Goal: Communication & Community: Answer question/provide support

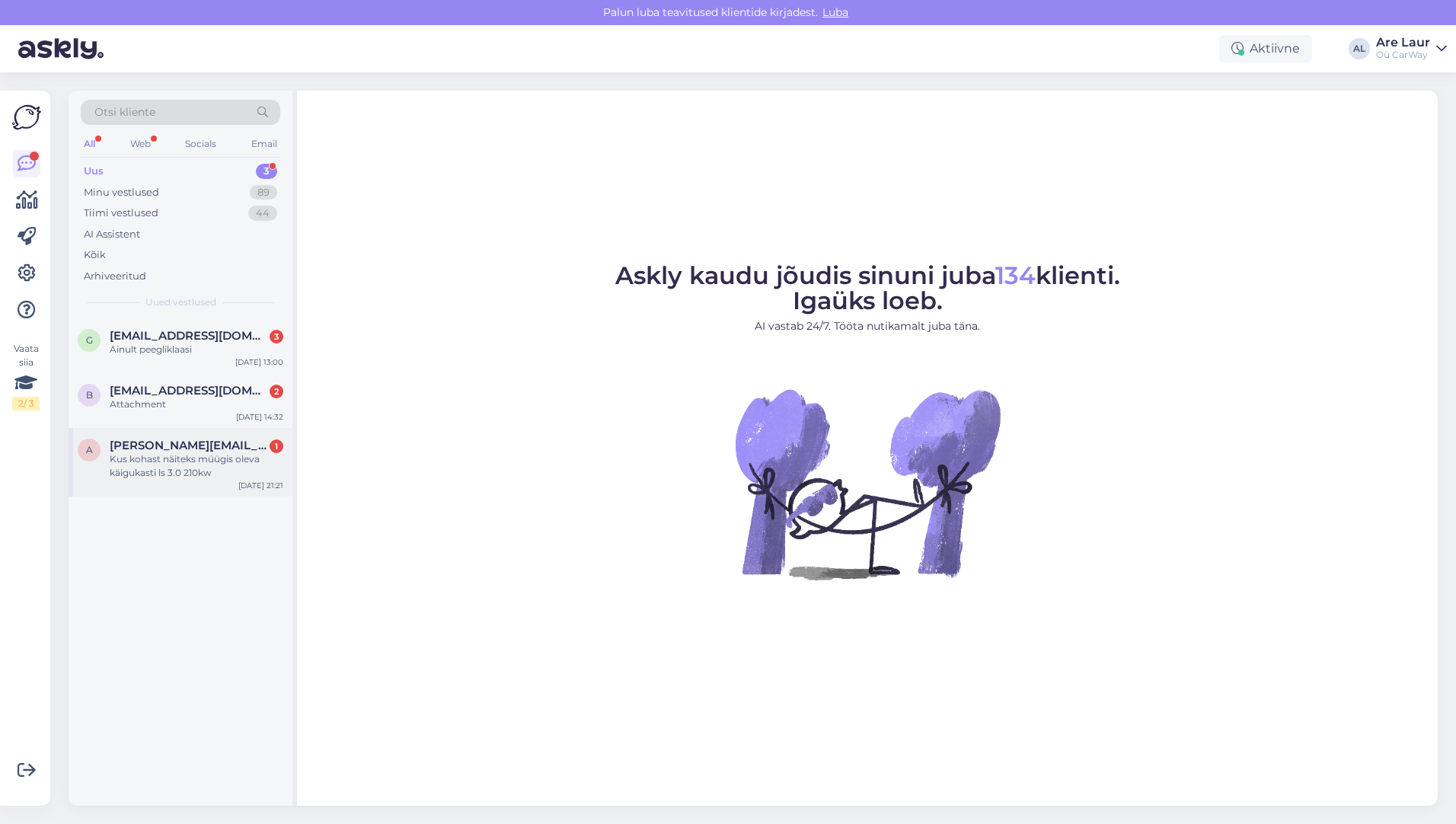
click at [210, 469] on div "Kus kohast näiteks müügis oleva käigukasti ls 3.0 210kw" at bounding box center [196, 466] width 173 height 27
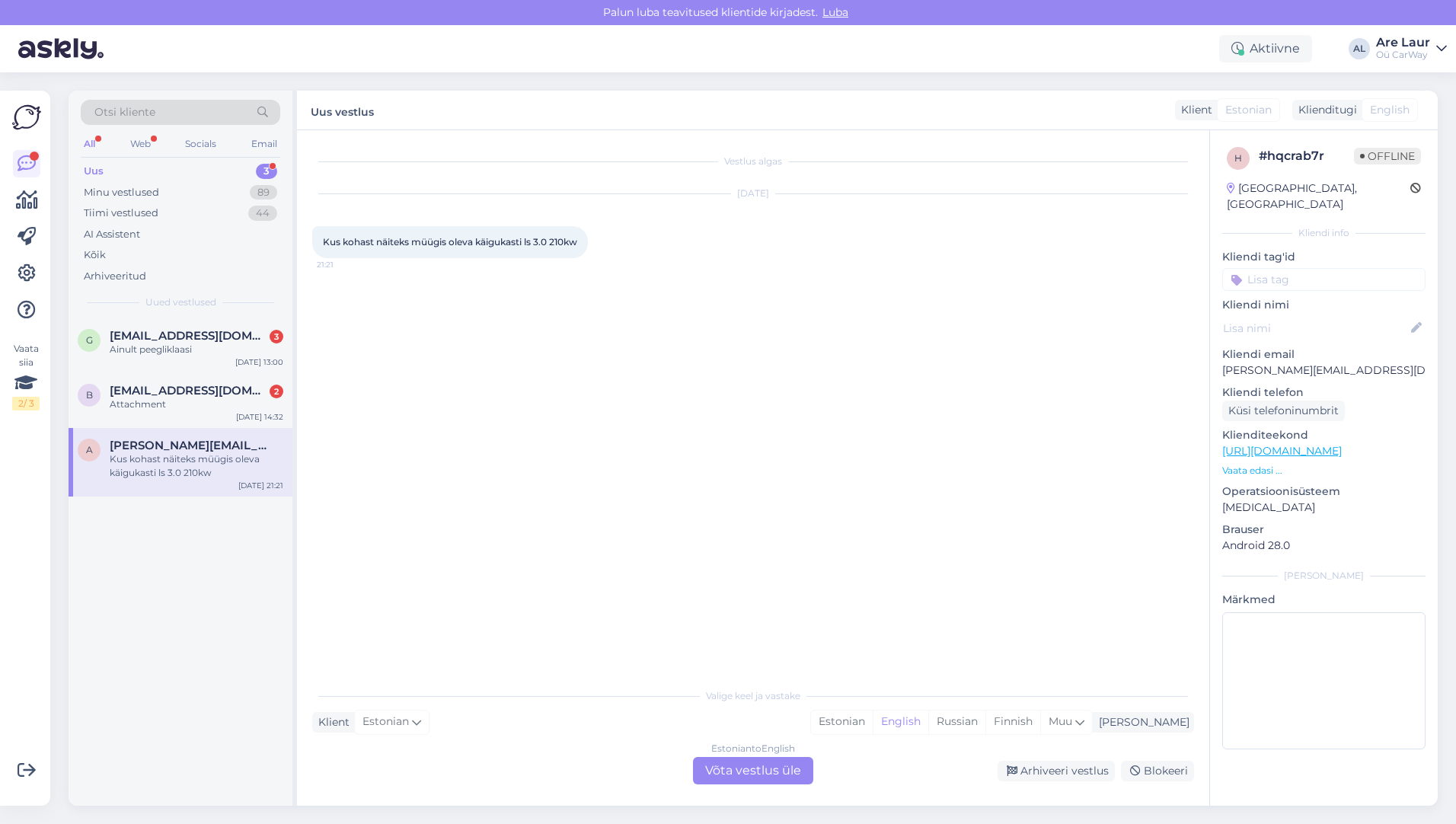
click at [741, 771] on div "Estonian to English Võta vestlus üle" at bounding box center [752, 771] width 120 height 27
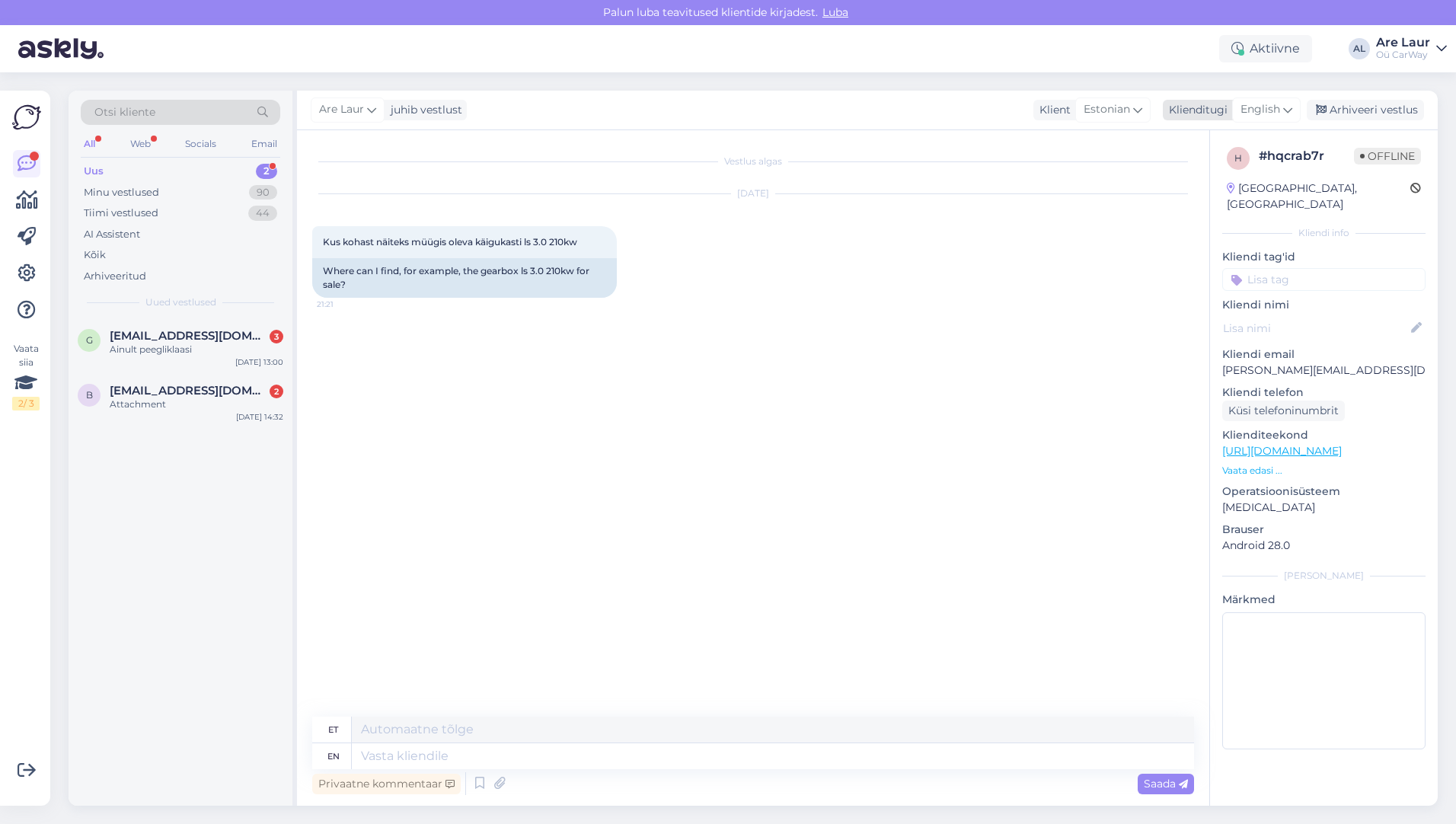
click at [1273, 116] on span "English" at bounding box center [1260, 110] width 39 height 17
type input "est"
click at [1209, 172] on link "Estonian" at bounding box center [1231, 177] width 168 height 24
click at [485, 755] on textarea at bounding box center [752, 754] width 882 height 32
type textarea "3"
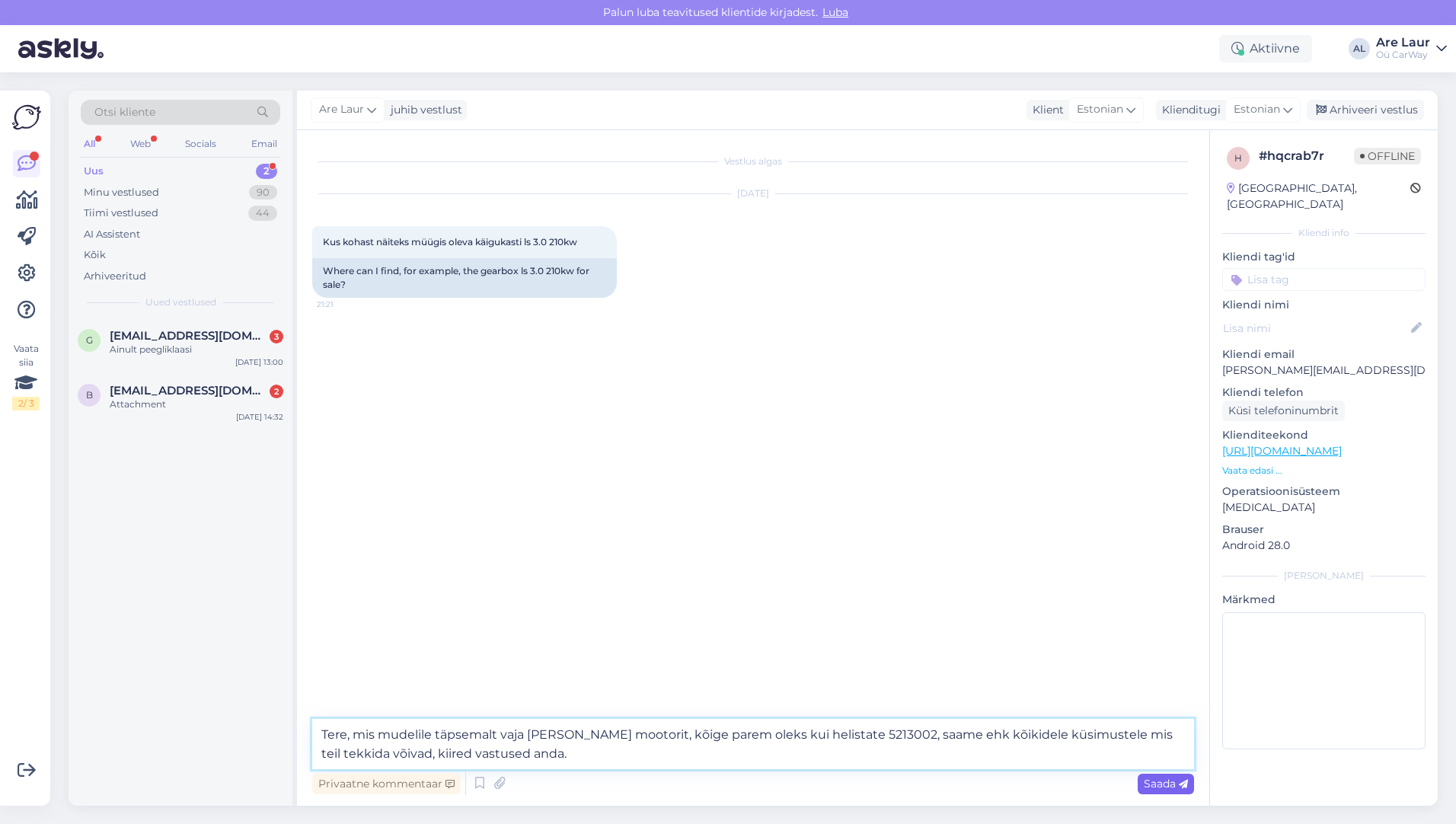
type textarea "Tere, mis mudelile täpsemalt vaja [PERSON_NAME] mootorit, kõige parem oleks kui…"
click at [1140, 787] on div "Saada" at bounding box center [1166, 785] width 56 height 21
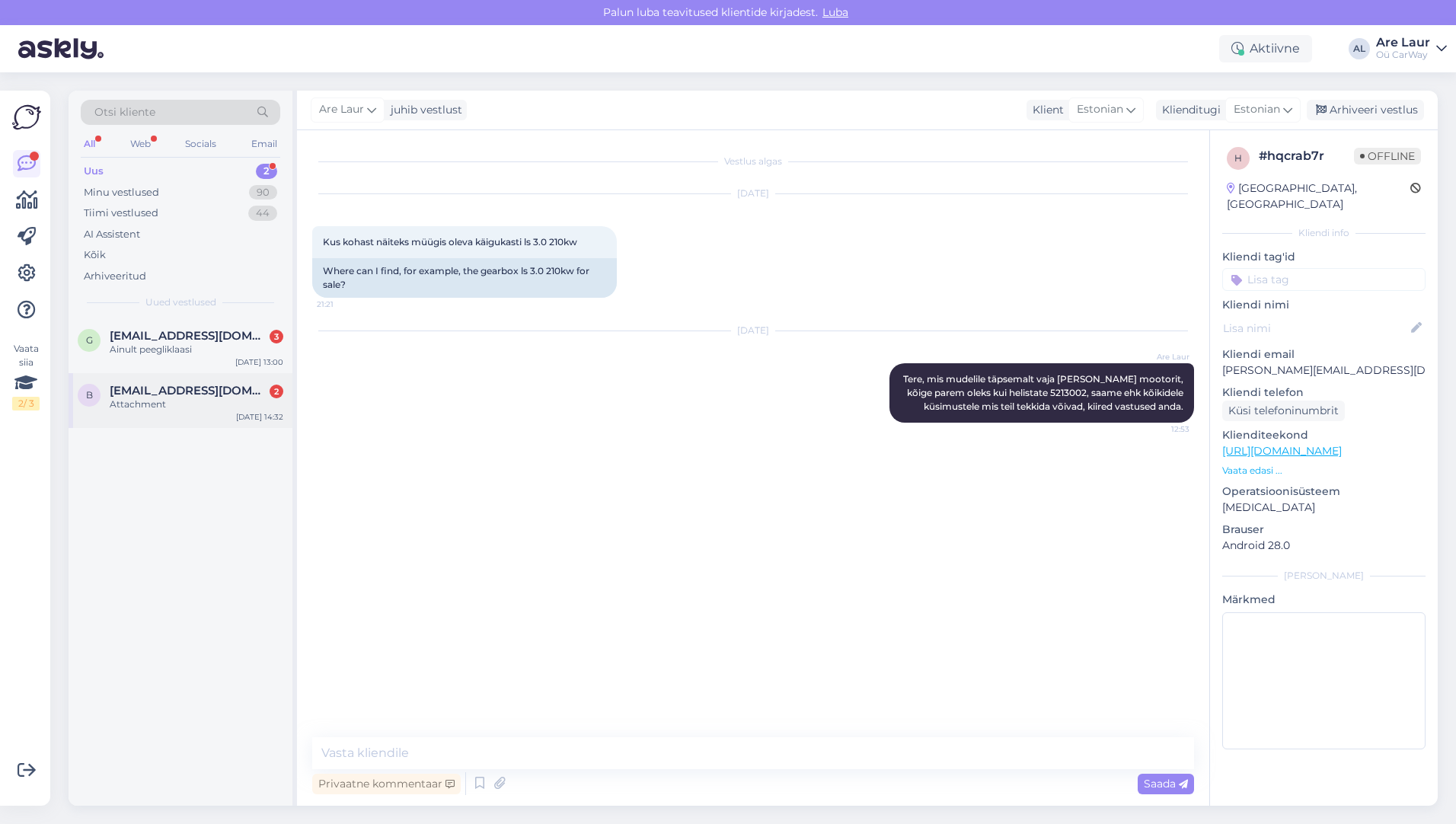
click at [177, 389] on span "[EMAIL_ADDRESS][DOMAIN_NAME]" at bounding box center [188, 391] width 158 height 14
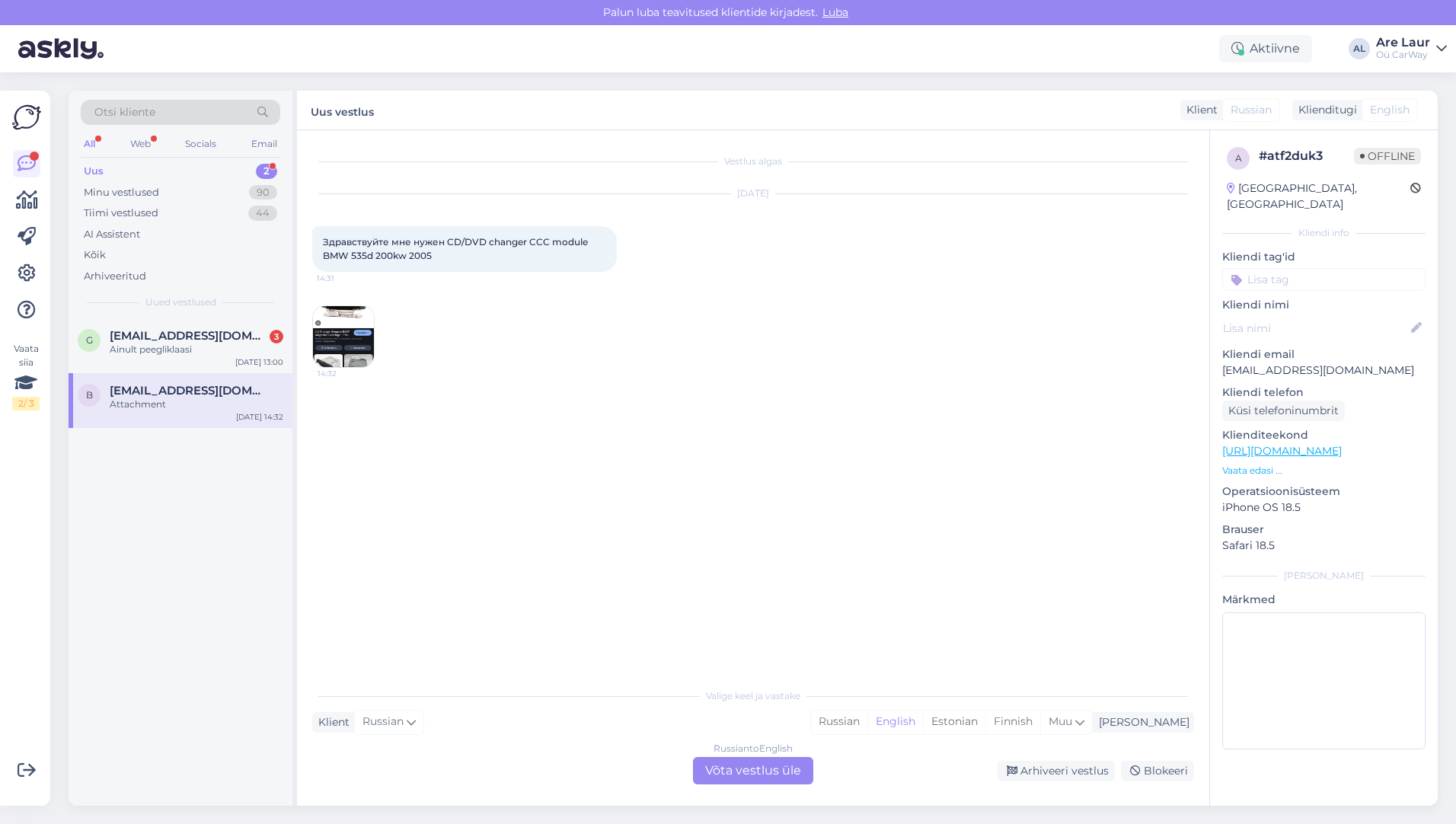
click at [735, 764] on div "Russian to English Võta vestlus üle" at bounding box center [752, 771] width 120 height 27
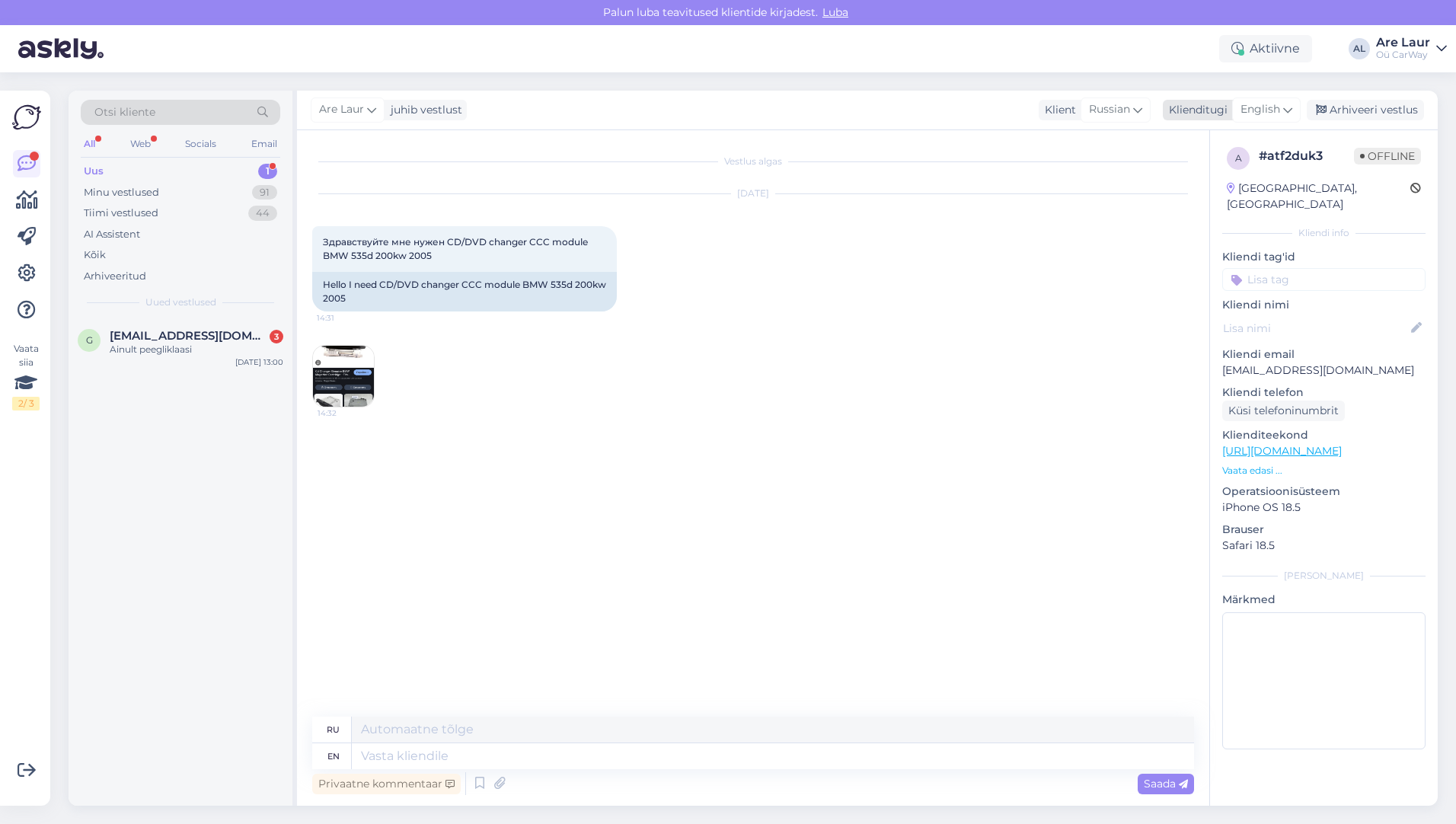
click at [1255, 107] on span "English" at bounding box center [1260, 110] width 39 height 17
click at [1200, 143] on input "est" at bounding box center [1231, 142] width 143 height 23
type input "e"
click at [1204, 205] on link "Russian" at bounding box center [1231, 202] width 168 height 24
click at [350, 758] on textarea at bounding box center [752, 754] width 882 height 32
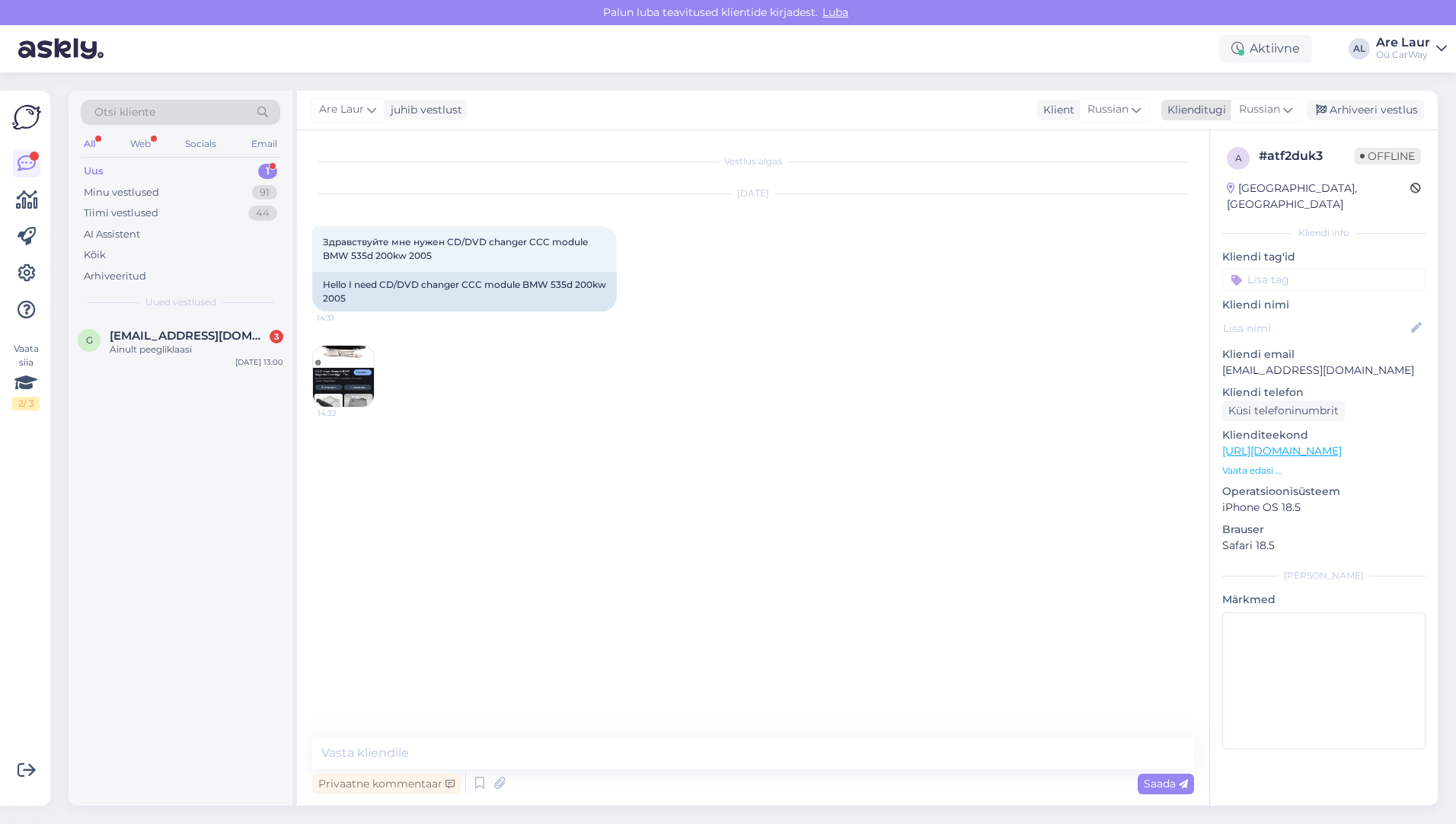
click at [1276, 108] on span "Russian" at bounding box center [1259, 110] width 41 height 17
click at [1200, 141] on input "rus" at bounding box center [1231, 142] width 143 height 23
type input "eng"
click at [1209, 184] on link "English" at bounding box center [1231, 177] width 168 height 24
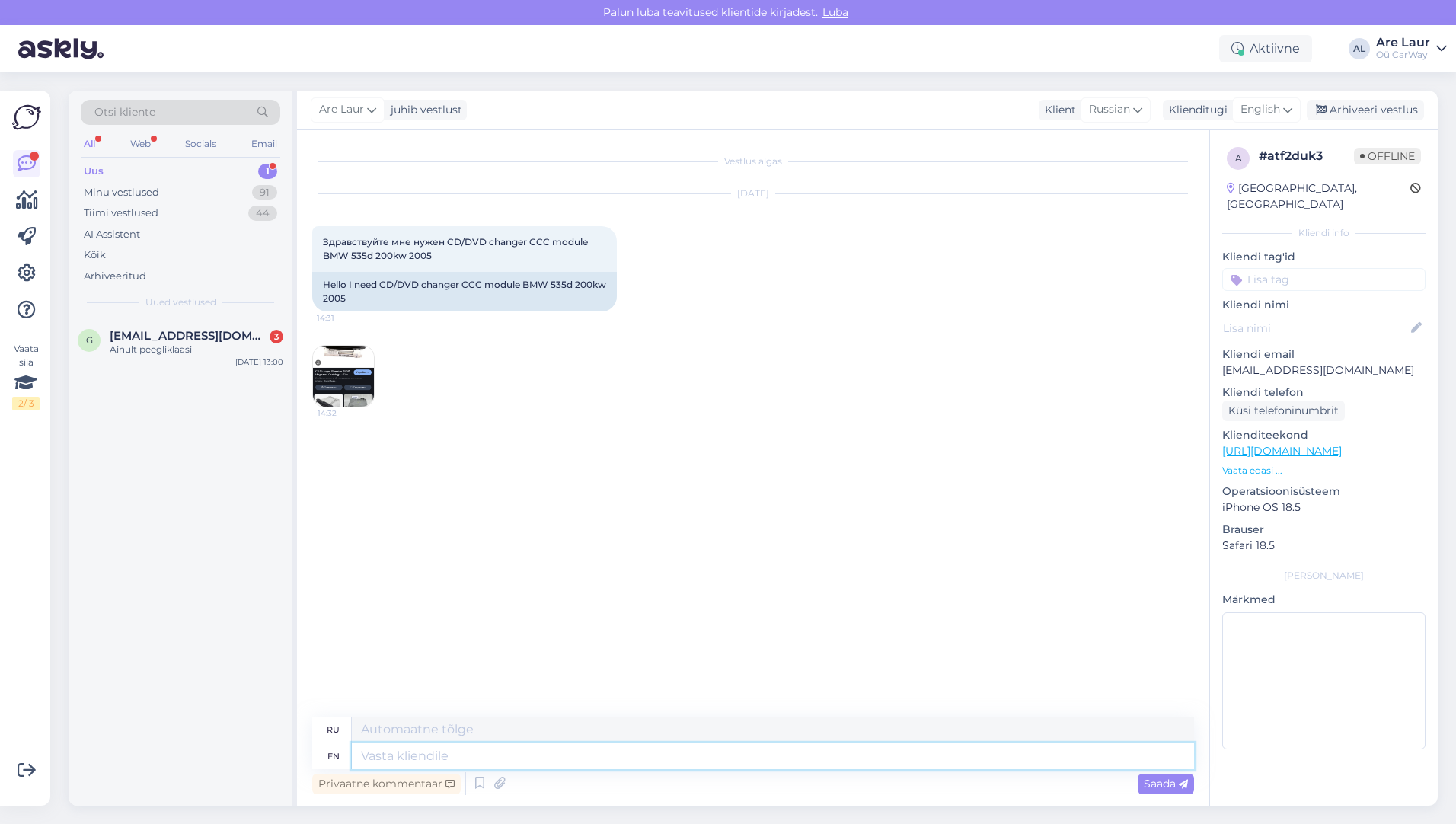
click at [442, 755] on textarea at bounding box center [772, 757] width 842 height 26
type textarea "Hello"
type textarea "Привет"
type textarea "Hello,"
type textarea "Привет,"
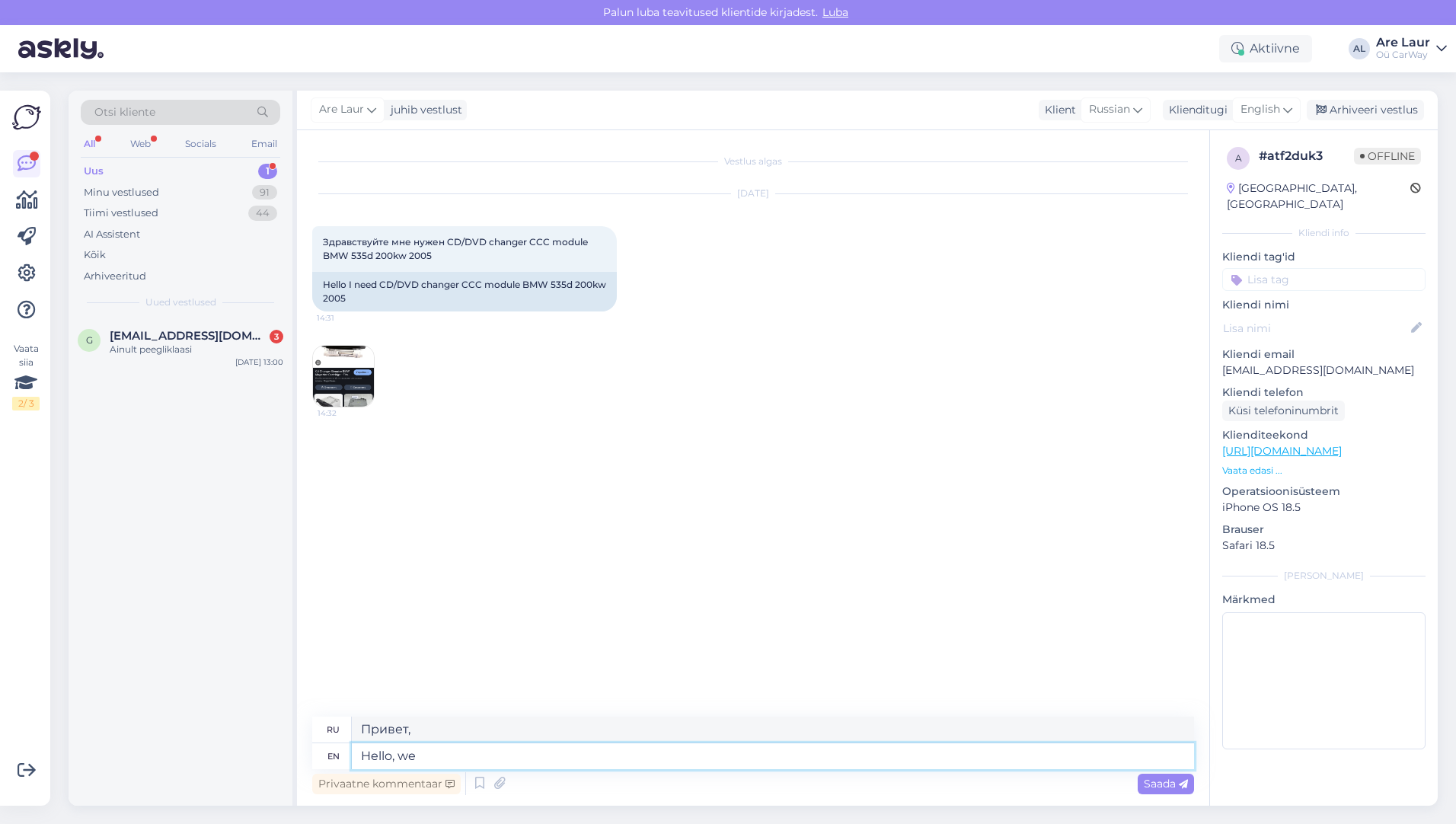
type textarea "Hello, we"
type textarea "Привет, мы"
type textarea "Hello, we have"
type textarea "Привет, у нас есть"
type textarea "Hello, we have newer"
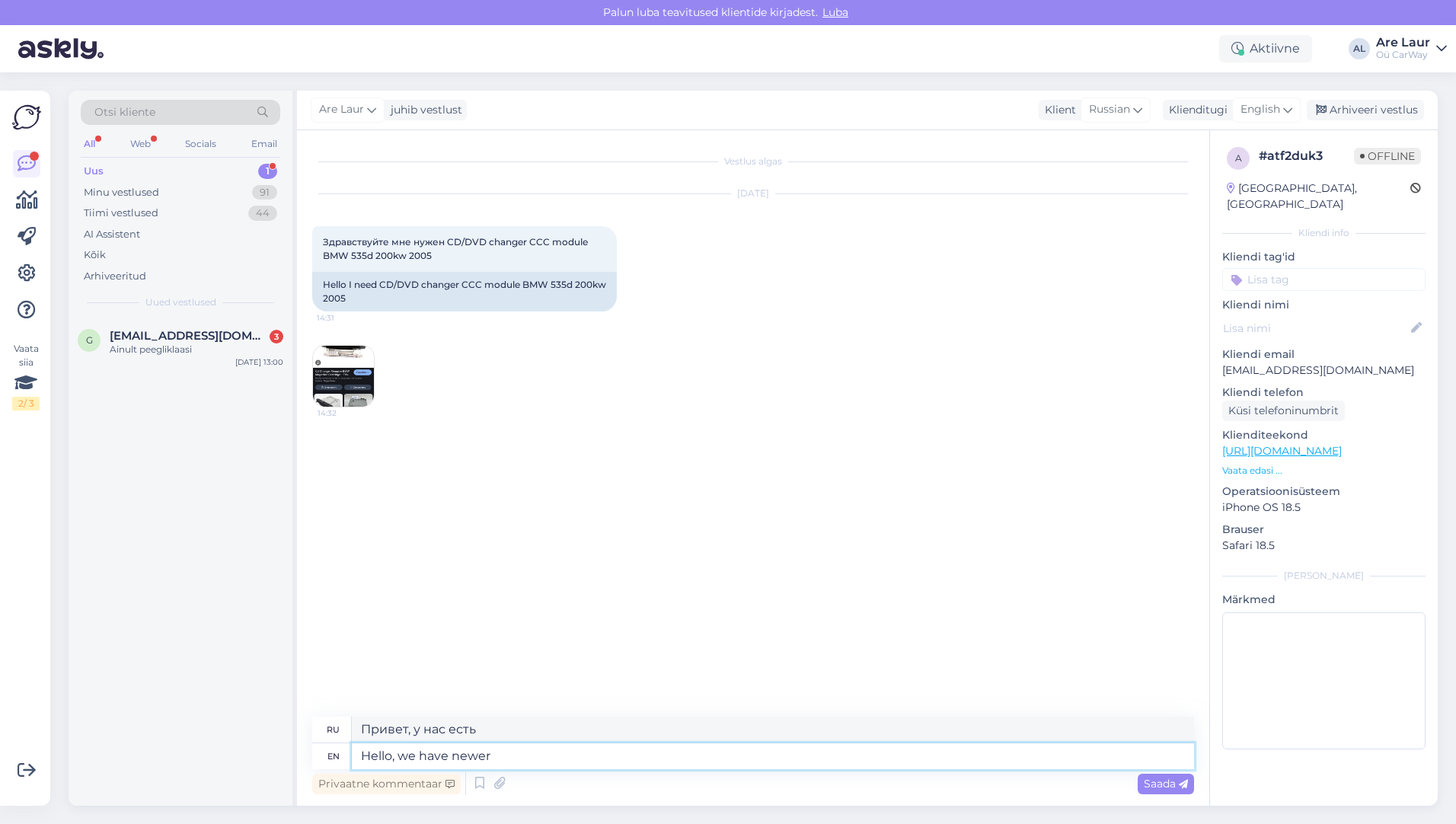
type textarea "Привет, у нас есть новее"
type textarea "Hello, we have newer model"
type textarea "Здравствуйте, у нас есть более новая модель."
type textarea "Hello, we have newer model,"
type textarea "Здравствуйте, у нас есть более новая модель,"
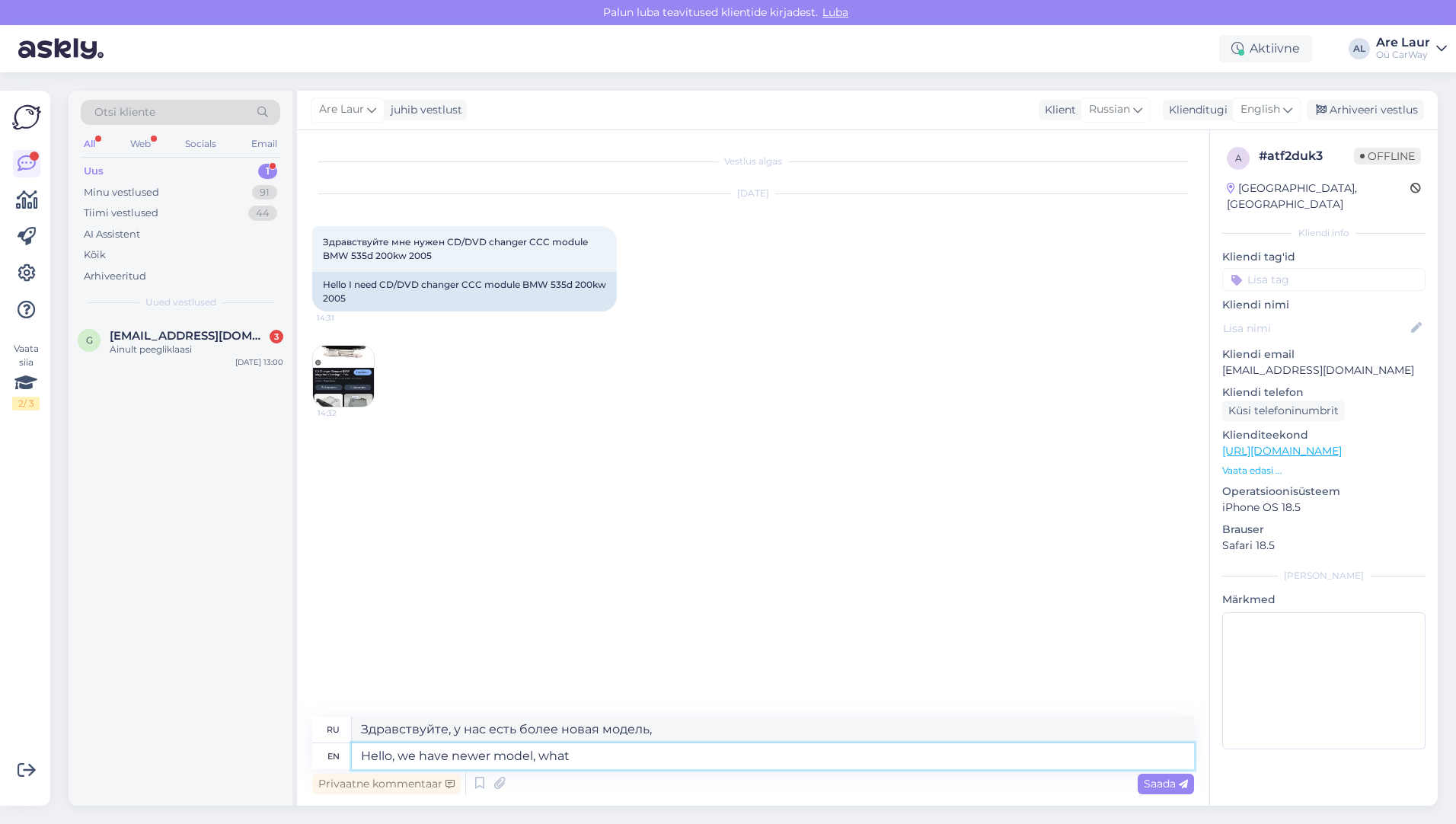
type textarea "Hello, we have newer model, what"
type textarea "Здравствуйте, у нас есть более новая модель, что?"
type textarea "Hello, we have newer model, what works"
type textarea "Здравствуйте, у нас есть более новая модель, которая работает?"
type textarea "Hello, we have newer model, what works better,"
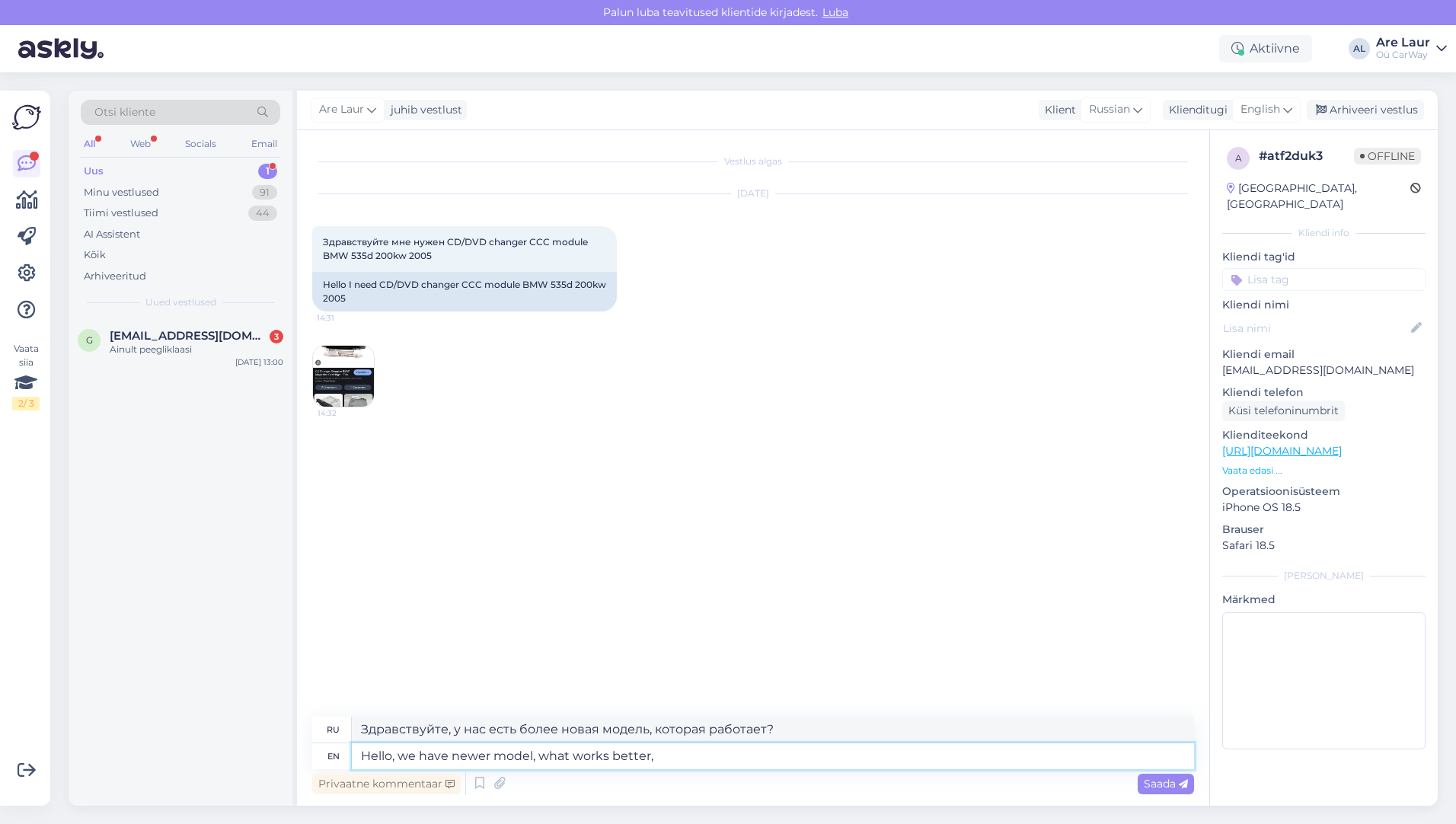
type textarea "Здравствуйте, у нас есть более новая модель, которая работает лучше,"
type textarea "Hello, we have newer model, what works better, and"
type textarea "Здравствуйте, у нас есть более новая модель, которая работает лучше, и"
type textarea "Hello, we have newer model, what works better, and last"
type textarea "Здравствуйте, у нас есть более новая модель, которая работает лучше, и последняя"
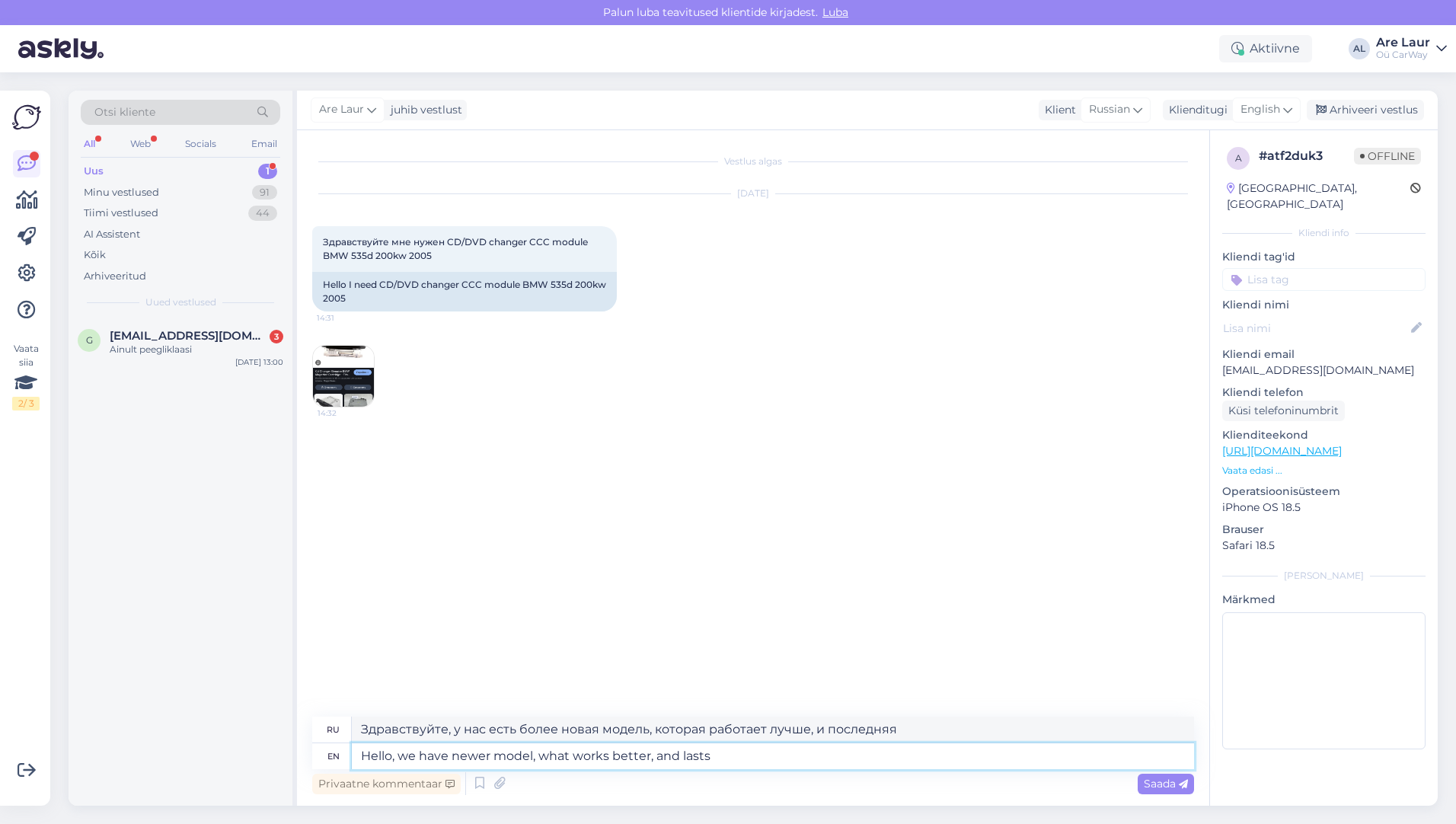
type textarea "Hello, we have newer model, what works better, and lasts"
type textarea "Здравствуйте, у нас есть более новая модель, которая работает лучше и долговечн…"
type textarea "Hello, we have newer model, what works better, and lasts longer"
type textarea "Здравствуйте, у нас есть более новая модель, которая работает лучше и служит до…"
type textarea "Hello, we have newer model, what works better, and lasts longer and is"
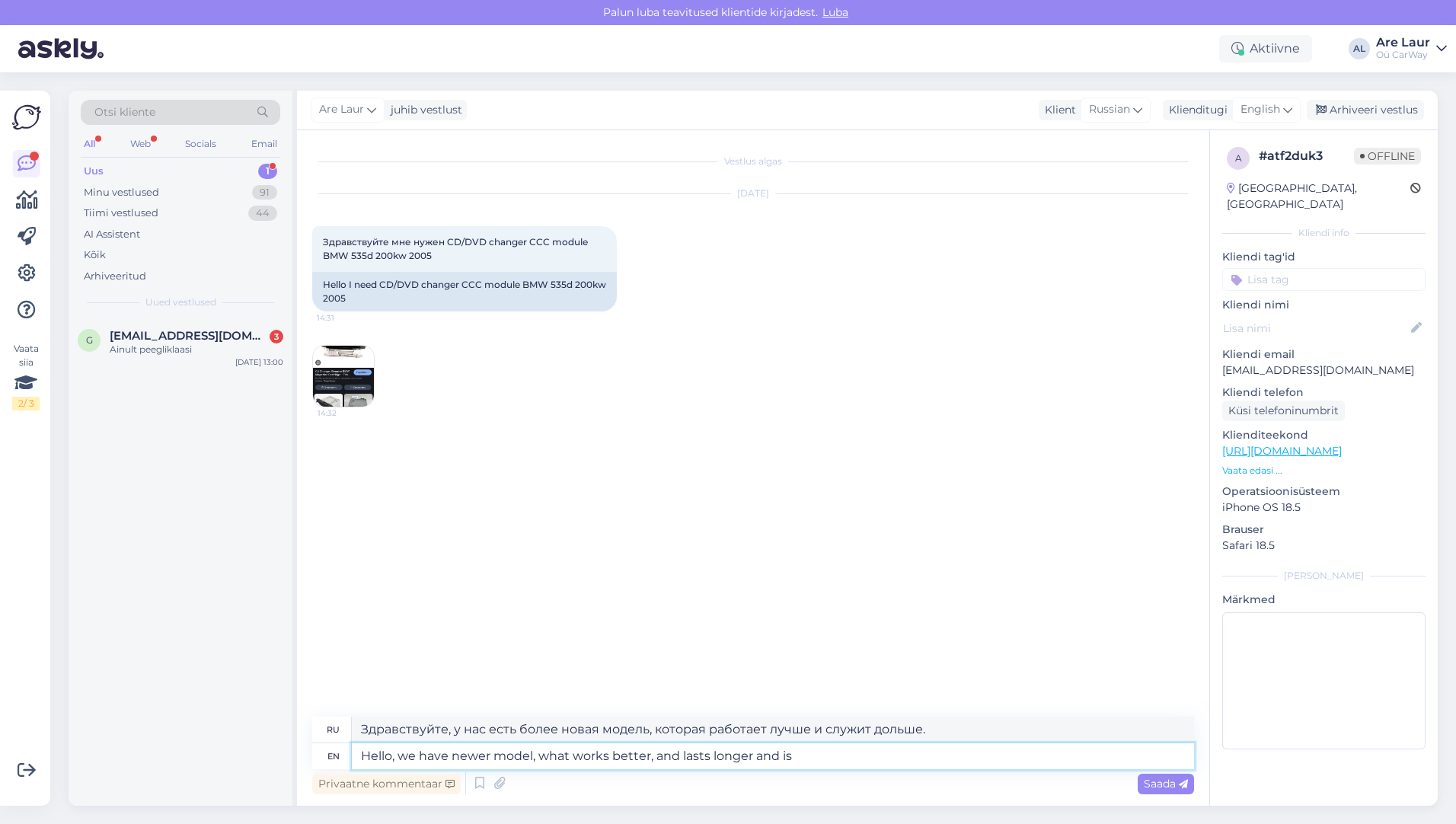
type textarea "Здравствуйте, у нас есть более новая модель, которая работает лучше, служит дол…"
type textarea "Hello, we have newer model, what works better, and lasts longer and is more"
type textarea "Здравствуйте, у нас есть более новая модель, которая работает лучше, служит дол…"
type textarea "Hello, we have newer model, what works better, and lasts longer and is more bul…"
type textarea "Здравствуйте, у нас есть более новая модель, которая работает лучше, служит дол…"
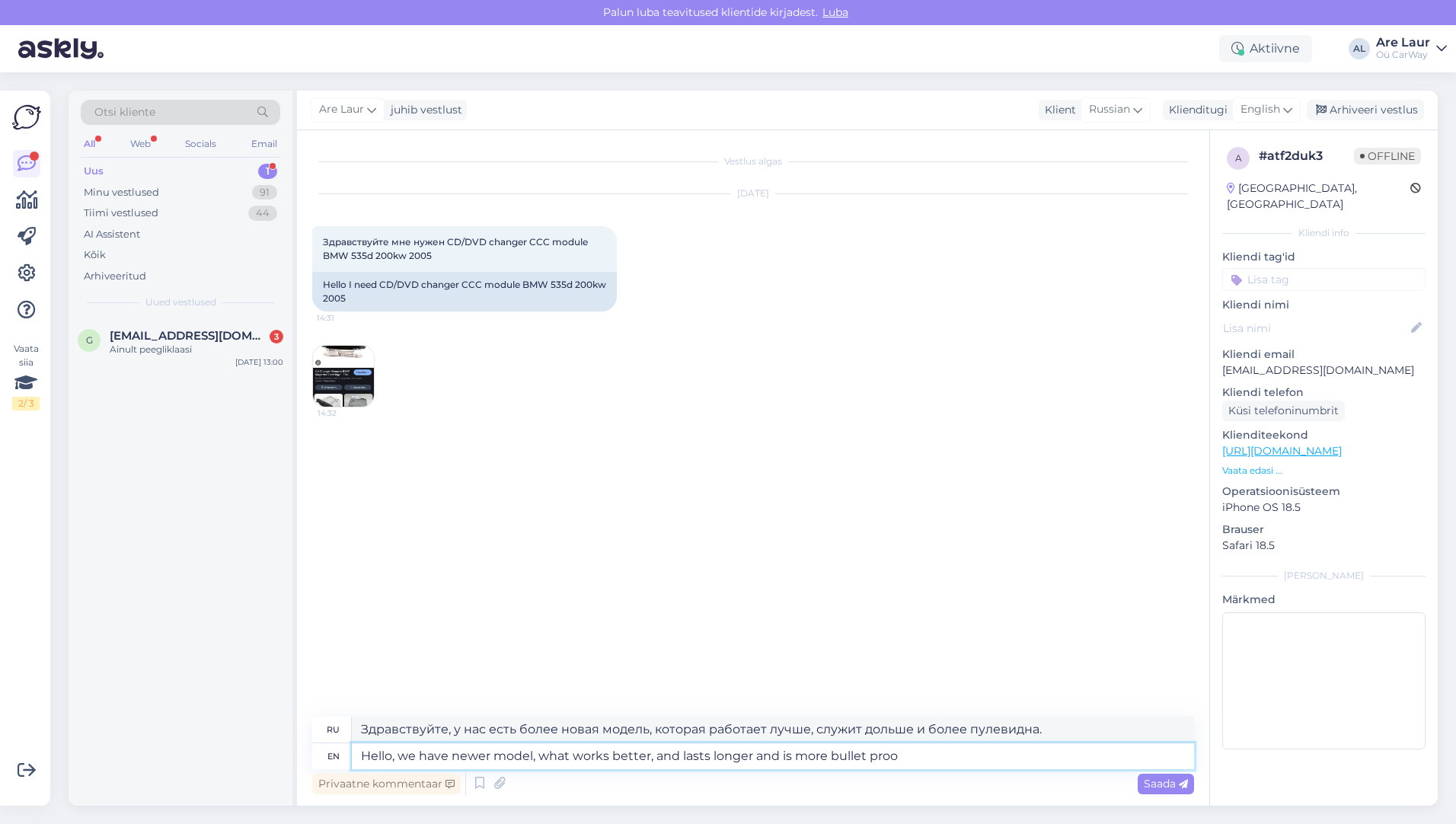
type textarea "Hello, we have newer model, what works better, and lasts longer and is more bul…"
type textarea "Здравствуйте, у нас есть более новая модель, которая работает лучше, служит дол…"
type textarea "Hello, we have newer model, what works better, and lasts longer and is more bul…"
type textarea "Здравствуйте, у нас есть более новая модель, она работает лучше, служит дольше …"
type textarea "Hello, we have newer model, what works better, and lasts longer and is more bul…"
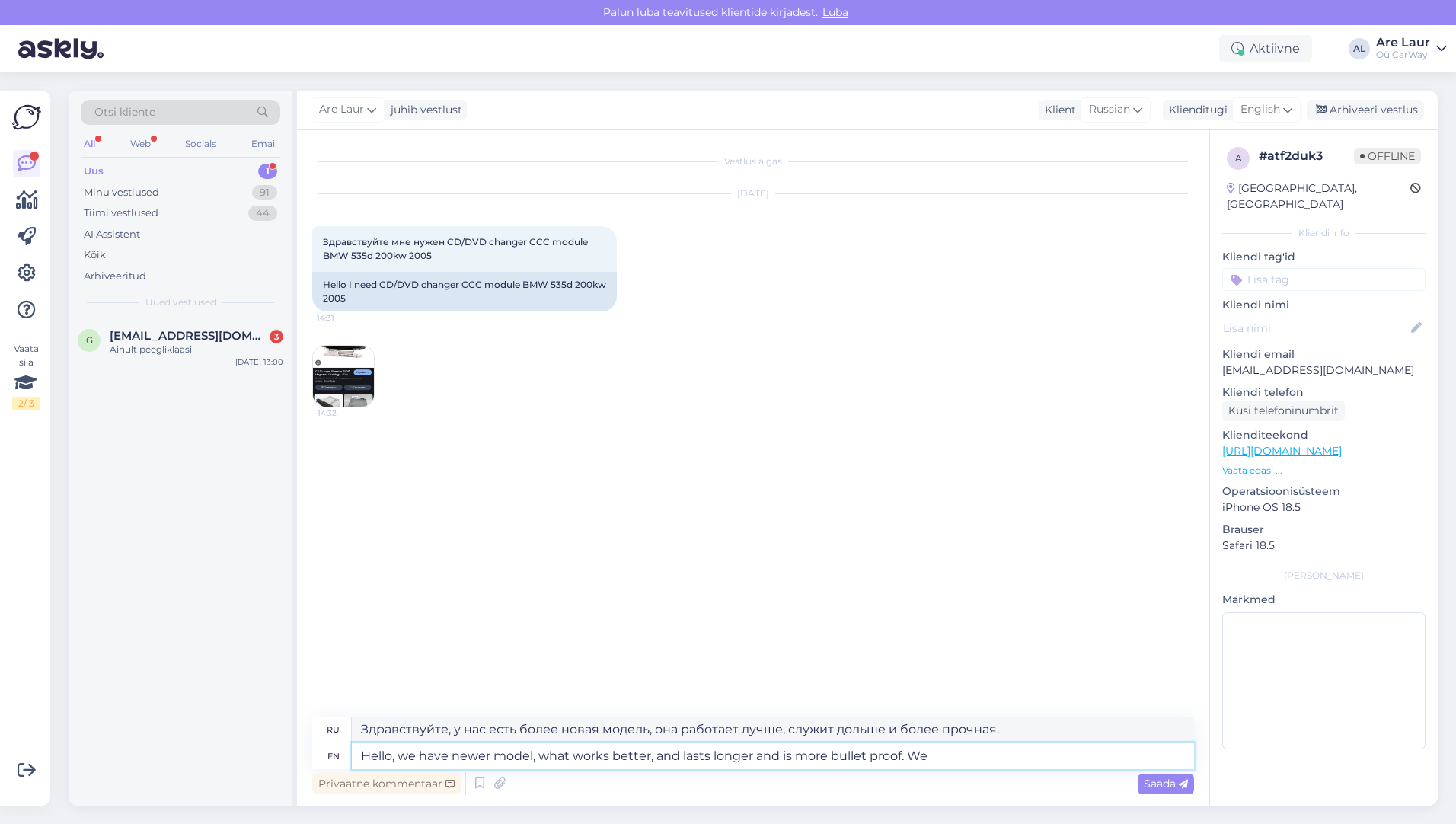
type textarea "Здравствуйте! У нас есть новая модель, которая работает лучше, служит дольше и …"
type textarea "Hello, we have newer model, what works better, and lasts longer and is more bul…"
type textarea "Здравствуйте! У нас есть новая модель, которая работает лучше, служит дольше и …"
type textarea "Hello, we have newer model, what works better, and lasts longer and is more bul…"
type textarea "Здравствуйте! У нас есть новая модель, которая работает лучше, служит дольше и …"
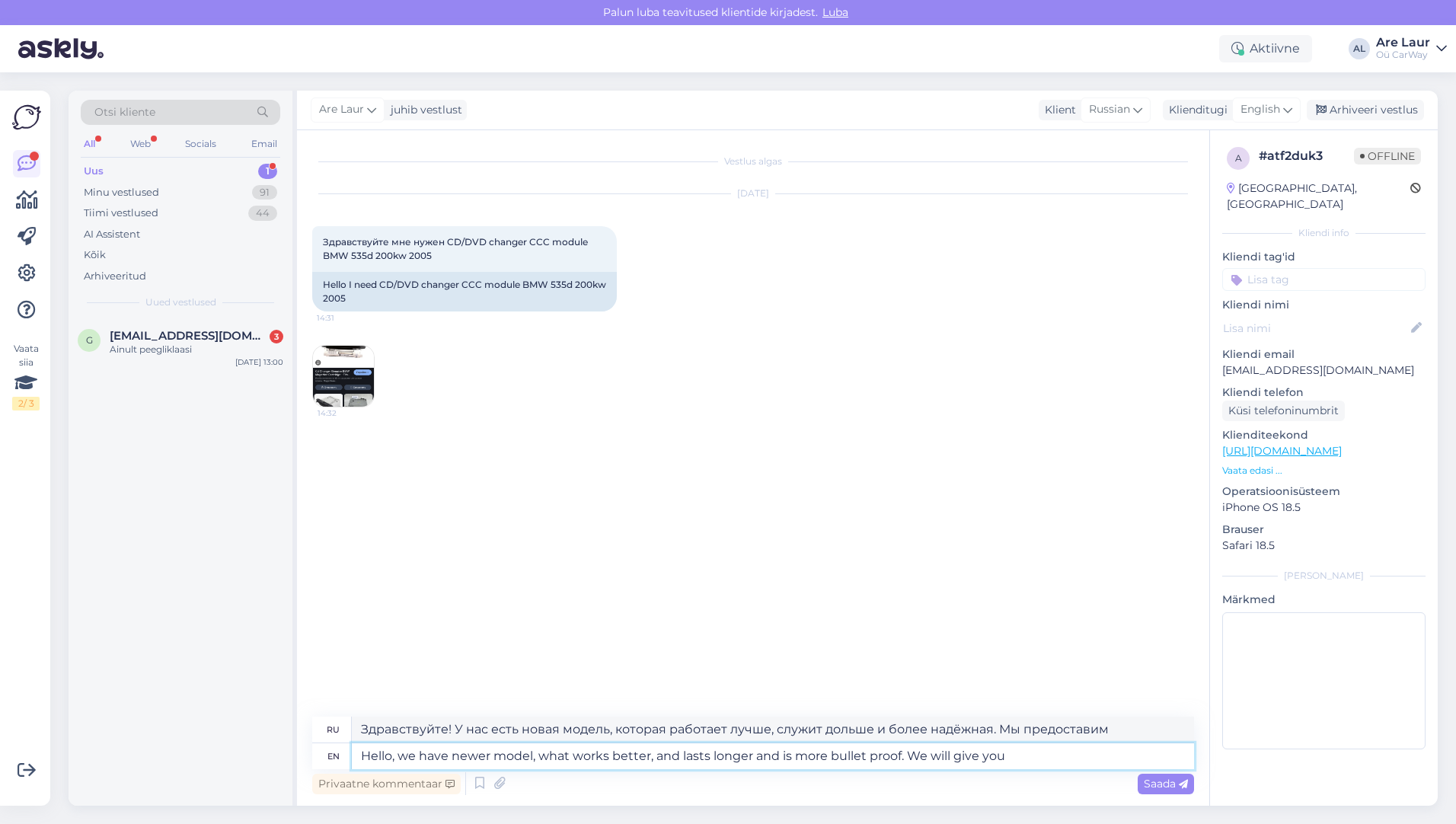
type textarea "Hello, we have newer model, what works better, and lasts longer and is more bul…"
type textarea "Здравствуйте! У нас есть новая модель, которая работает лучше, служит дольше и …"
type textarea "Hello, we have newer model, what works better, and lasts longer and is more bul…"
type textarea "Здравствуйте! У нас есть новая модель, которая работает лучше, служит дольше и …"
type textarea "Hello, we have newer model, what works better, and lasts longer and is more bul…"
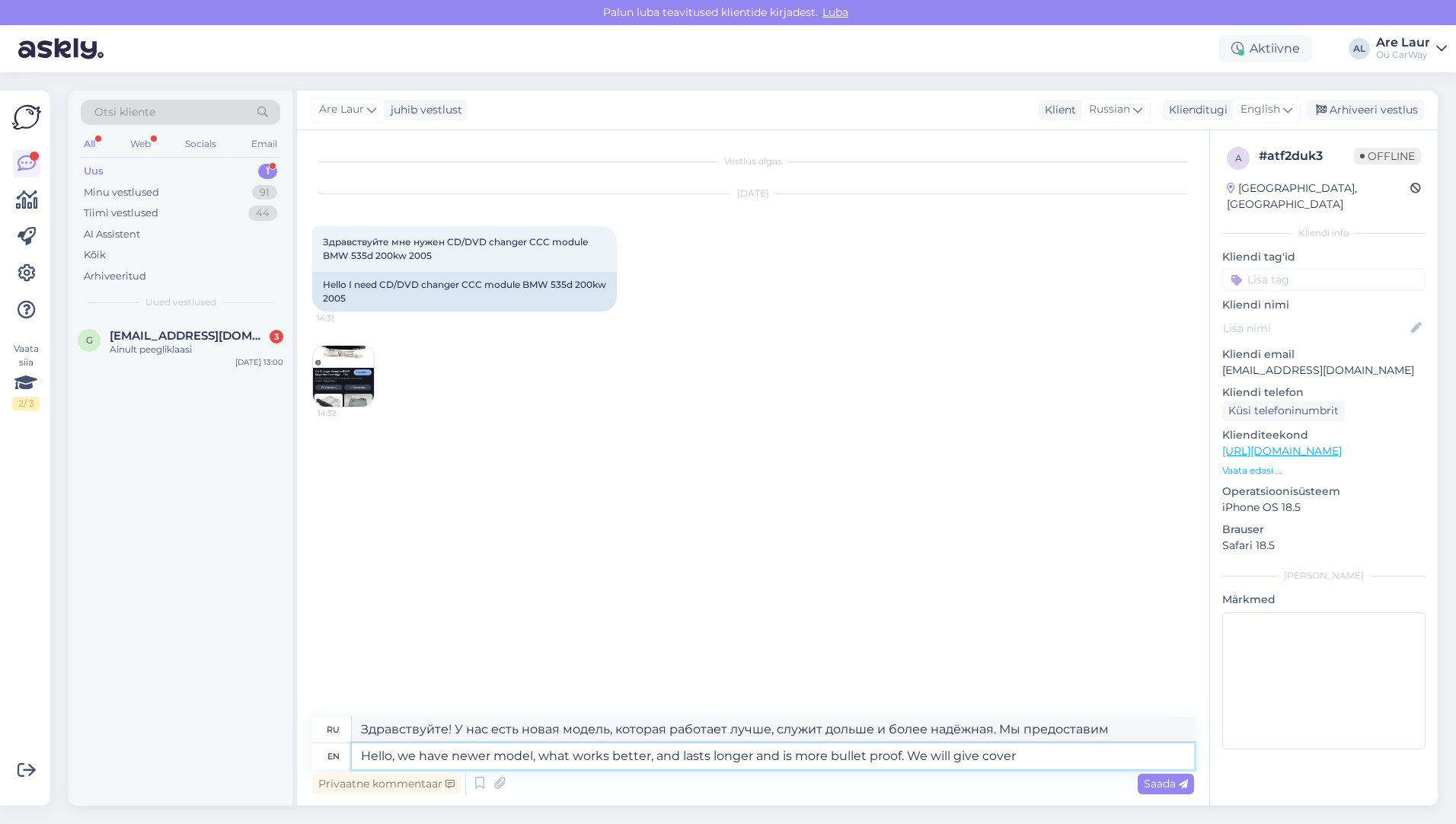
type textarea "Здравствуйте! У нас есть новая модель, которая работает лучше, служит дольше и …"
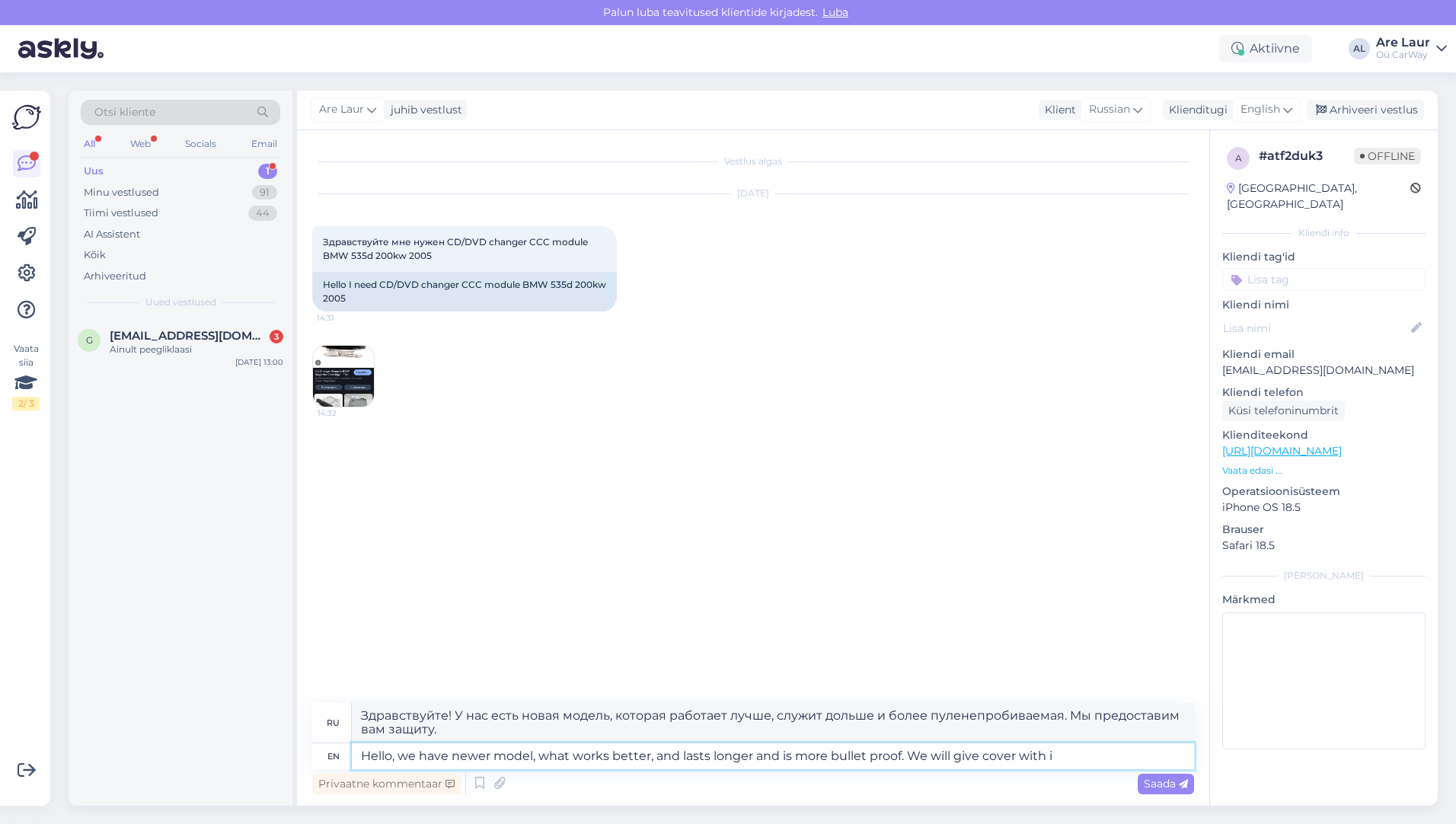
type textarea "Hello, we have newer model, what works better, and lasts longer and is more bul…"
type textarea "Здравствуйте, у нас есть новая модель, которая работает лучше, служит дольше и …"
type textarea "Hello, we have newer model, what works better, and lasts longer and is more bul…"
type textarea "Здравствуйте, у нас есть новая модель, которая работает лучше, служит дольше и …"
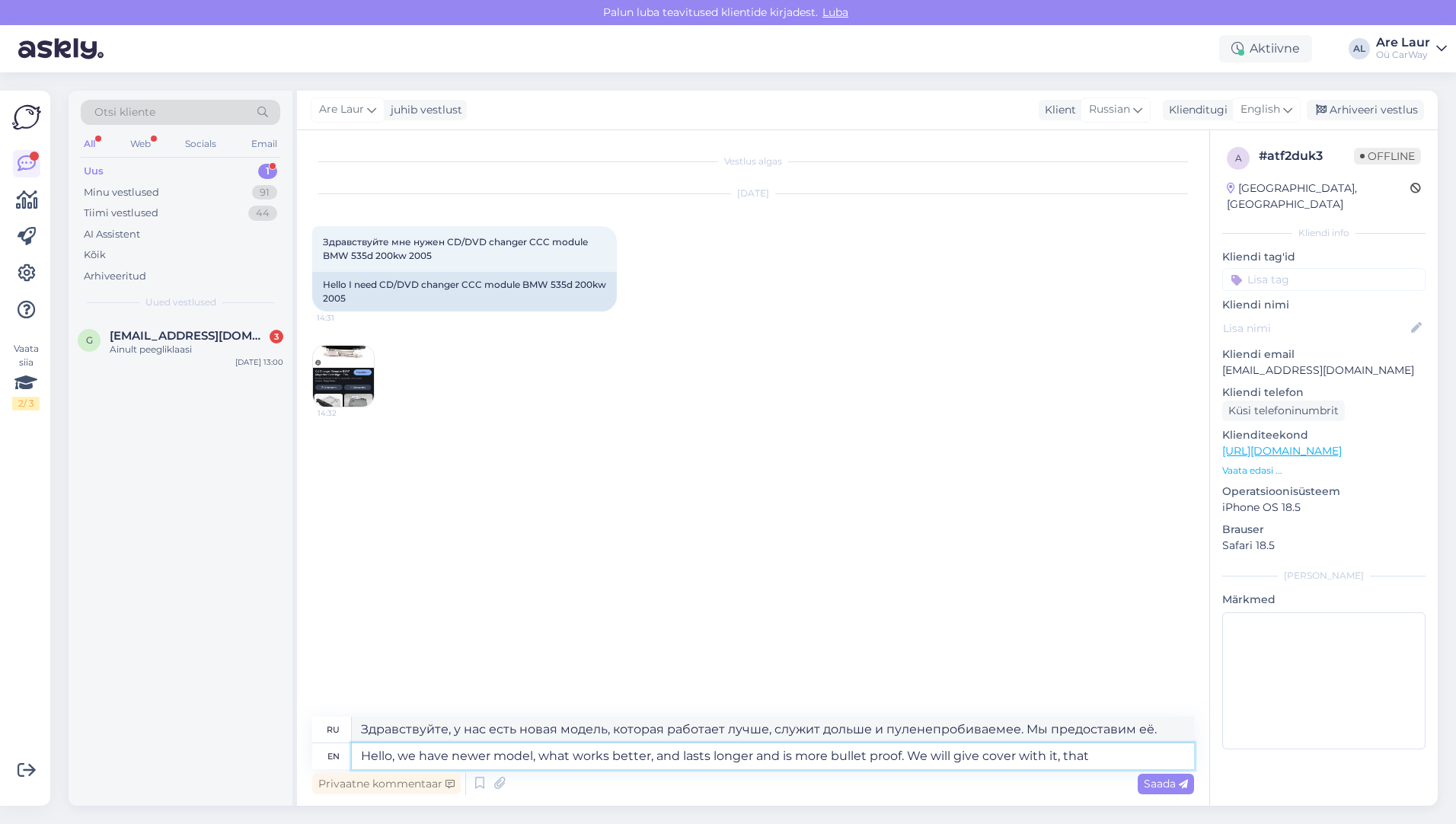
type textarea "Hello, we have newer model, what works better, and lasts longer and is more bul…"
type textarea "Здравствуйте, у нас есть новая модель, которая работает лучше, служит дольше и …"
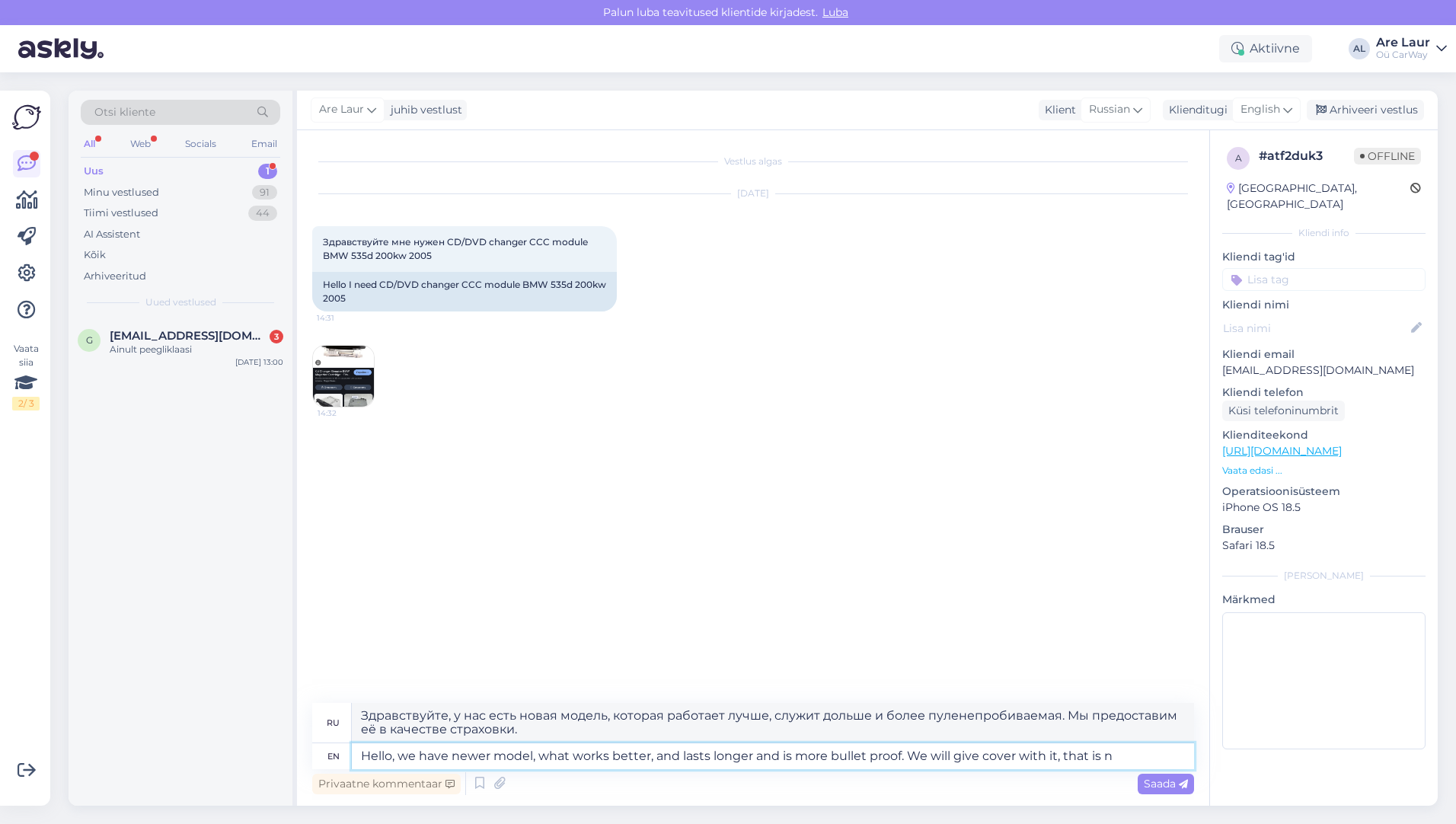
type textarea "Hello, we have newer model, what works better, and lasts longer and is more bul…"
type textarea "Здравствуйте, у нас есть более новая модель, которая работает лучше, служит дол…"
type textarea "Hello, we have newer model, what works better, and lasts longer and is more bul…"
type textarea "Здравствуйте, у нас есть более новая модель, которая работает лучше, служит дол…"
type textarea "Hello, we have newer model, what works better, and lasts longer and is more bul…"
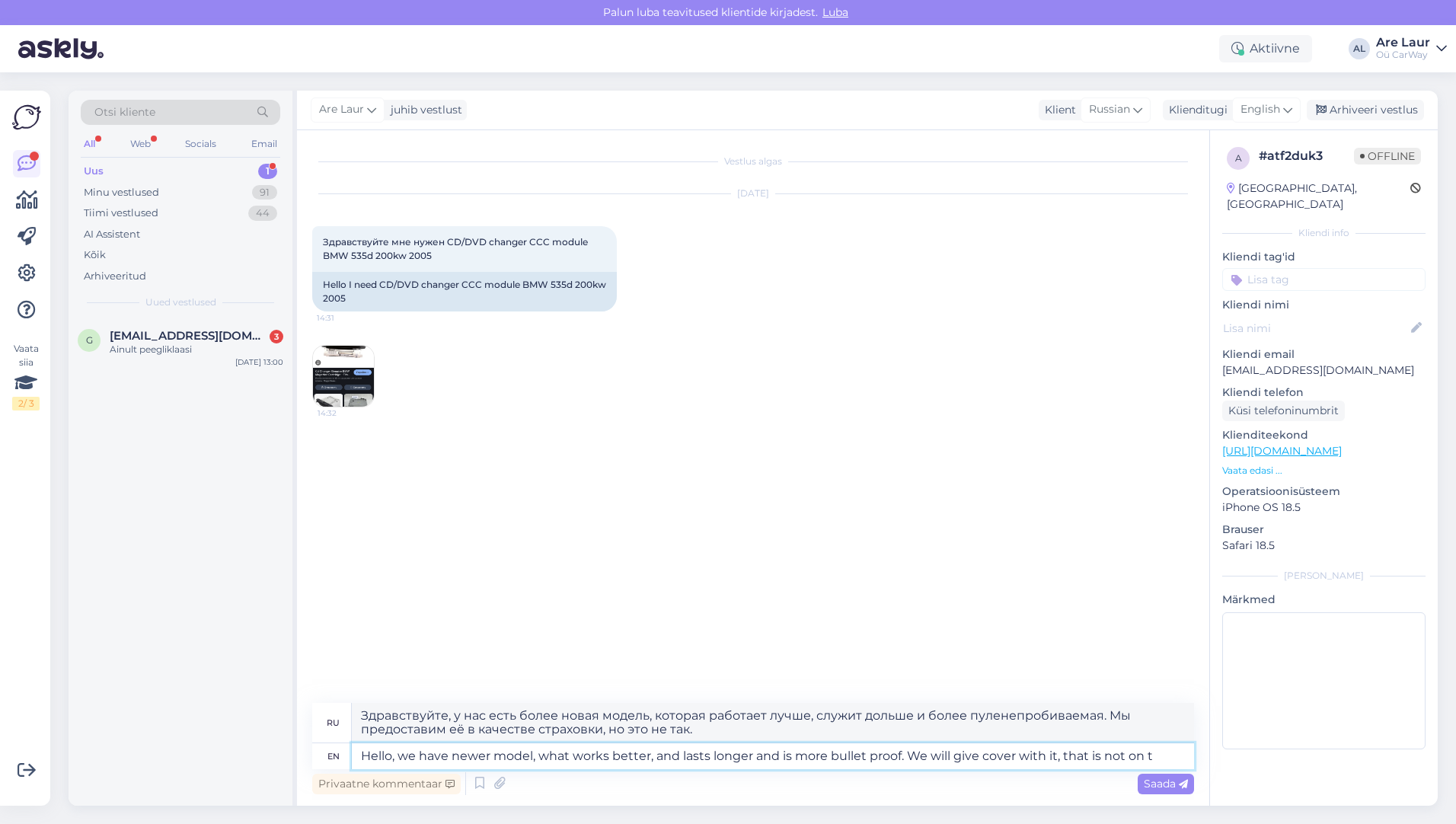
type textarea "Здравствуйте! У нас есть новая модель, которая работает лучше, служит дольше и …"
type textarea "Hello, we have newer model, what works better, and lasts longer and is more bul…"
type textarea "Здравствуйте! У нас есть новая модель, которая работает лучше, служит дольше и …"
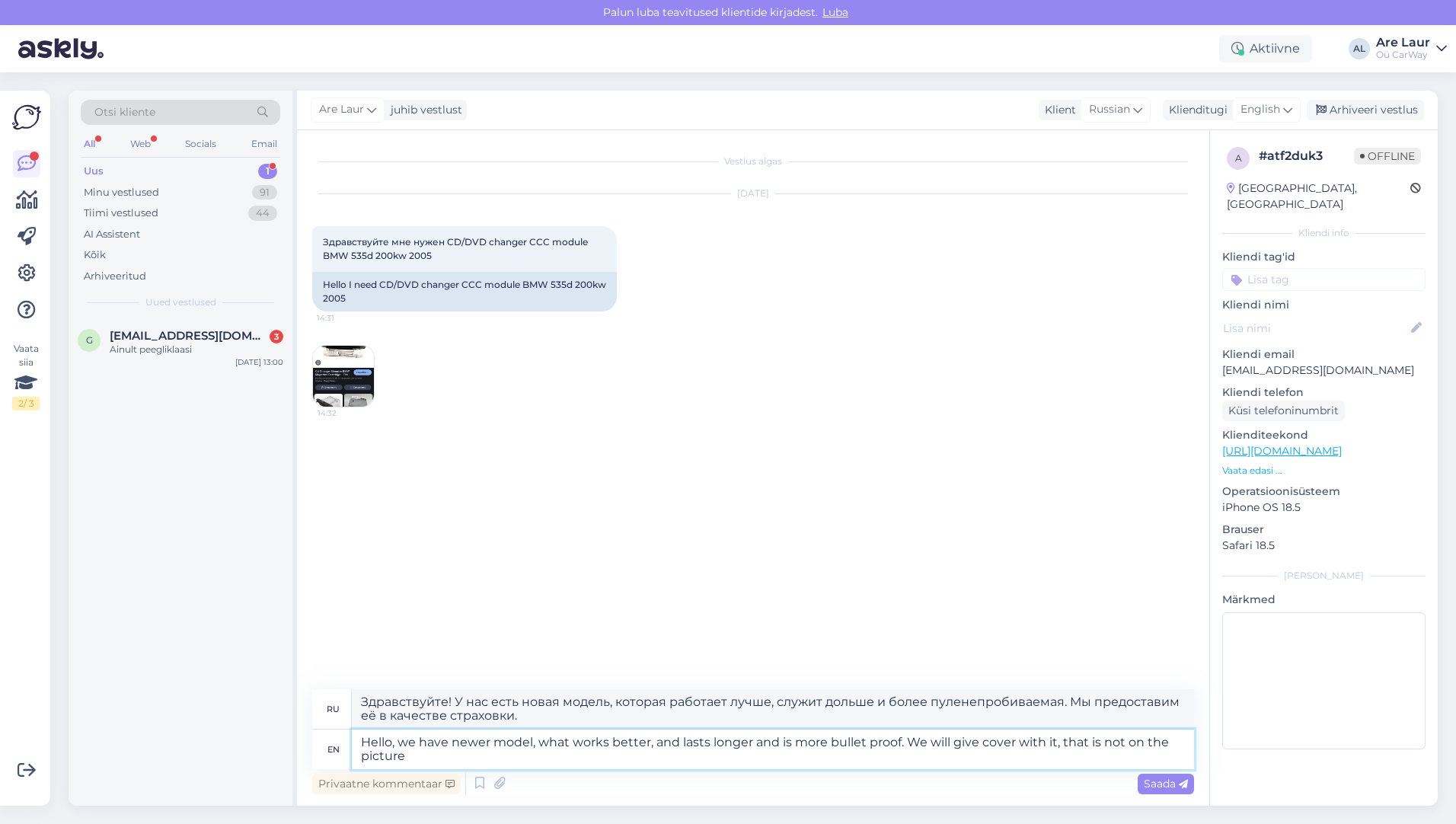
type textarea "Hello, we have newer model, what works better, and lasts longer and is more bul…"
type textarea "Здравствуйте, у нас есть более новая модель, которая работает лучше, служит дол…"
paste textarea "[URL][DOMAIN_NAME]"
type textarea "Hello, we have newer model, what works better, and lasts longer and is more bul…"
type textarea "Здравствуйте, у нас есть более новая модель, которая работает лучше, служит дол…"
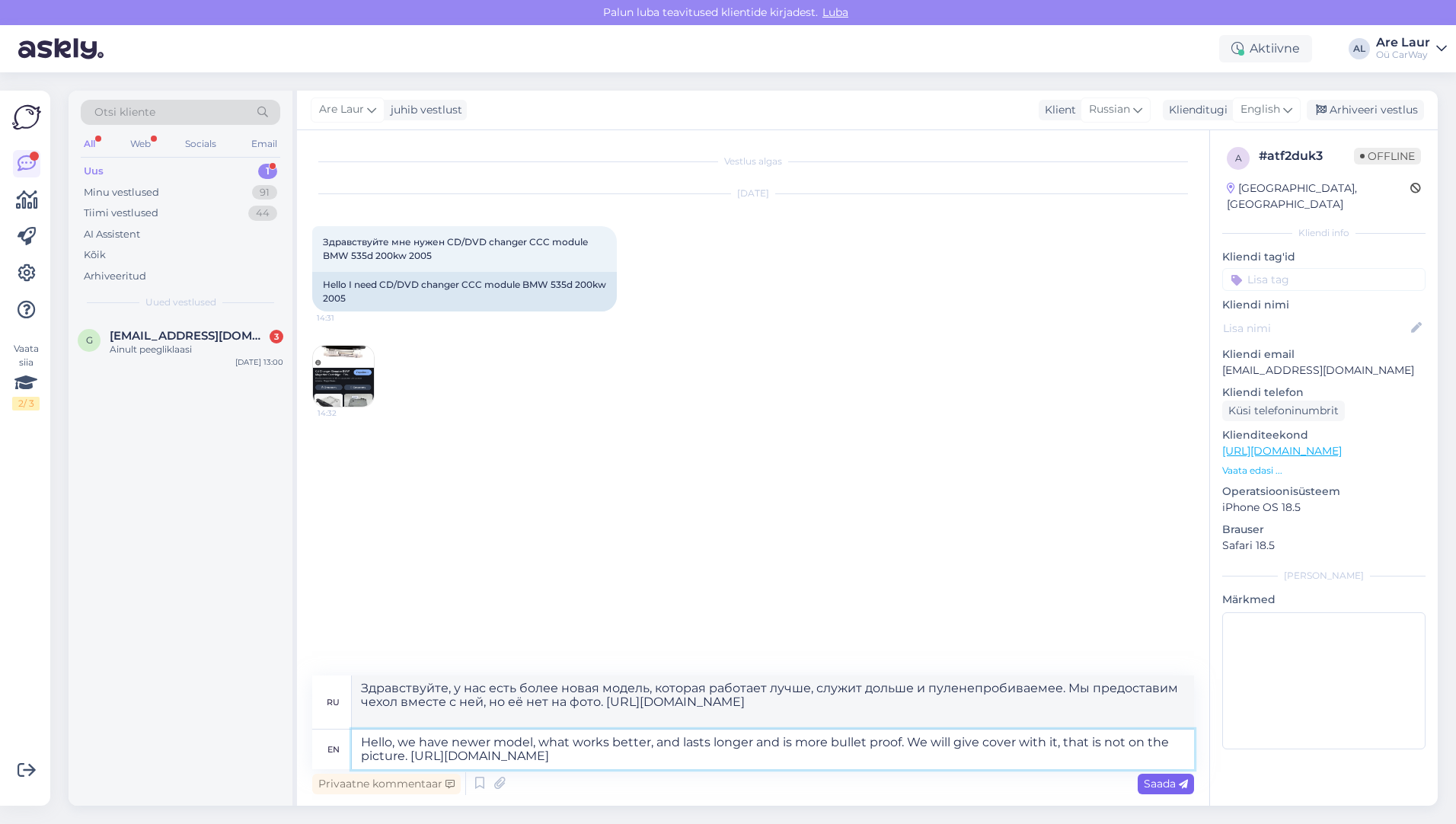
type textarea "Hello, we have newer model, what works better, and lasts longer and is more bul…"
click at [1155, 781] on span "Saada" at bounding box center [1165, 784] width 44 height 14
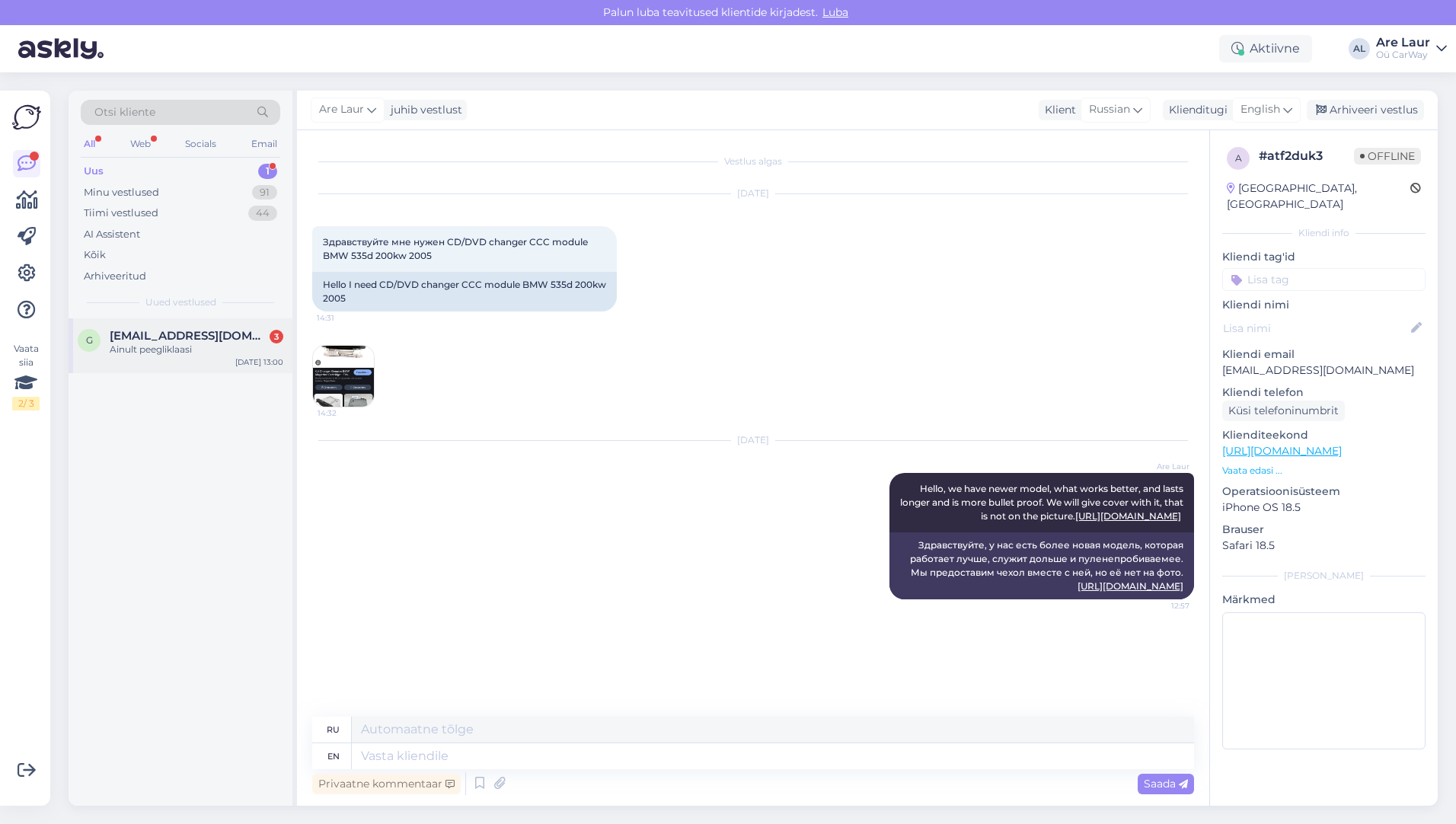
click at [171, 342] on span "[EMAIL_ADDRESS][DOMAIN_NAME]" at bounding box center [188, 336] width 158 height 14
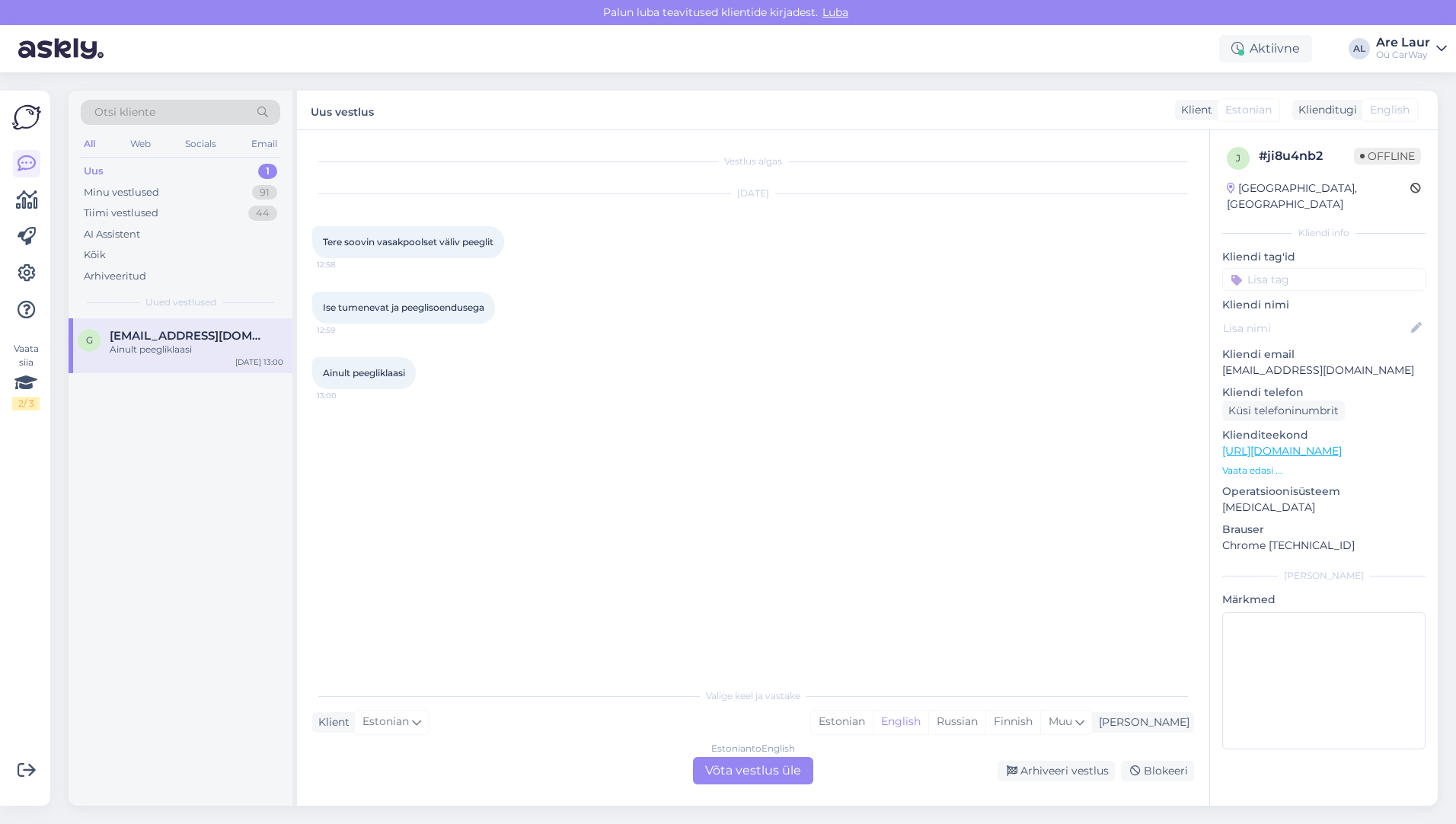
click at [718, 771] on div "Estonian to English Võta vestlus üle" at bounding box center [752, 771] width 120 height 27
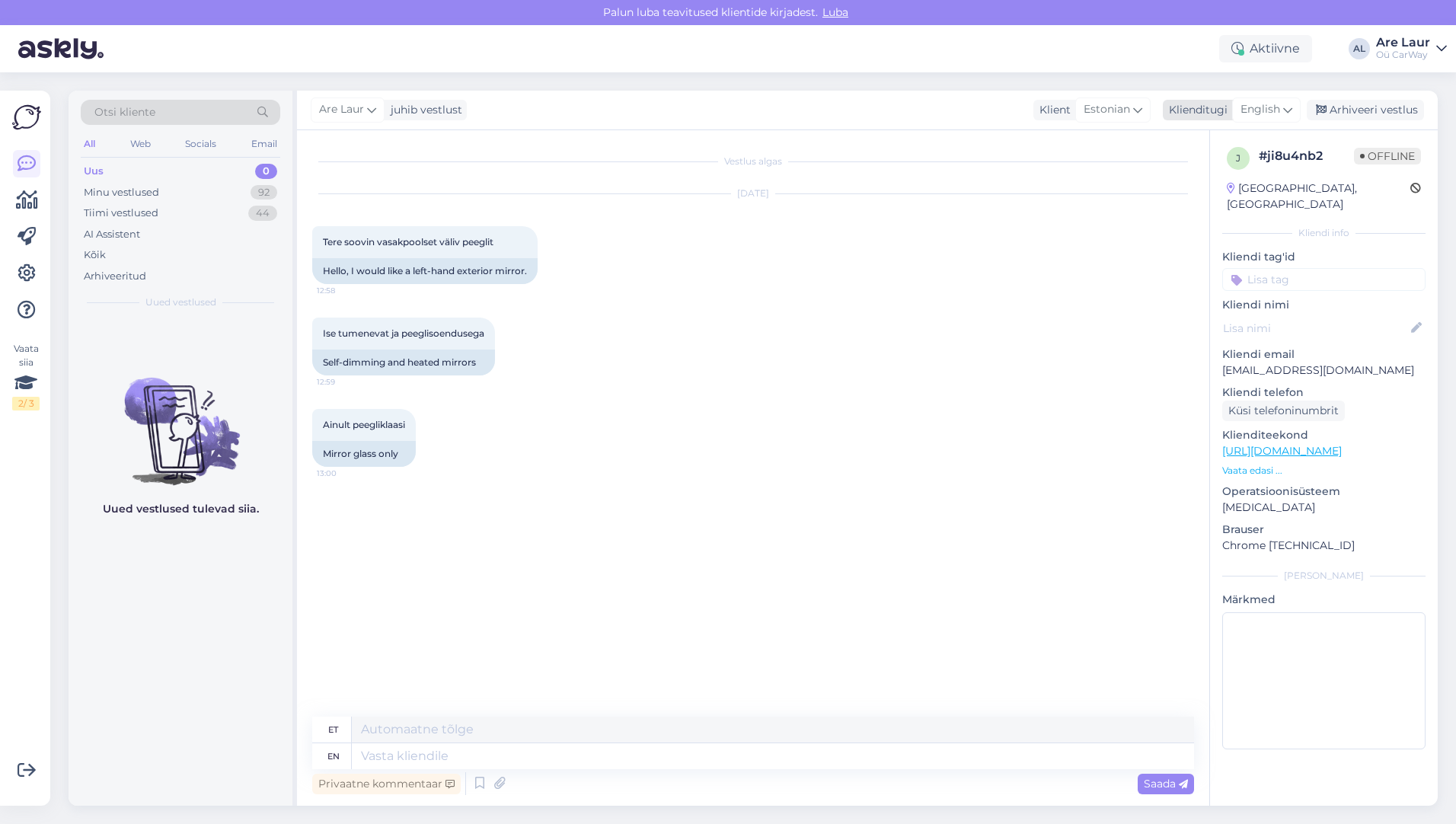
click at [1256, 108] on span "English" at bounding box center [1260, 110] width 39 height 17
click at [1191, 144] on input "eng" at bounding box center [1231, 142] width 143 height 23
type input "est"
drag, startPoint x: 1221, startPoint y: 169, endPoint x: 1187, endPoint y: 204, distance: 48.8
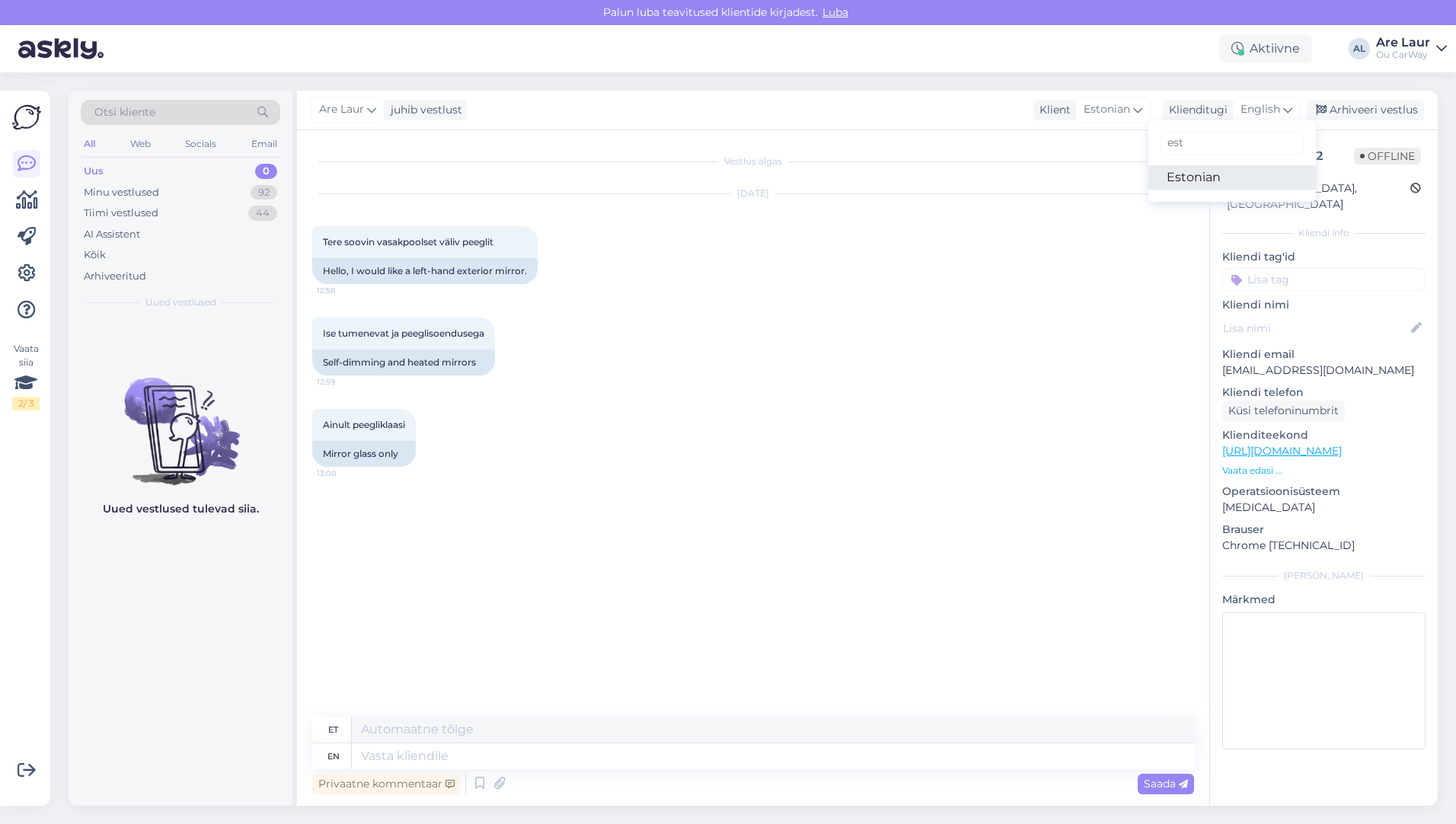
click at [1221, 169] on link "Estonian" at bounding box center [1231, 177] width 168 height 24
click at [496, 754] on textarea at bounding box center [752, 754] width 882 height 32
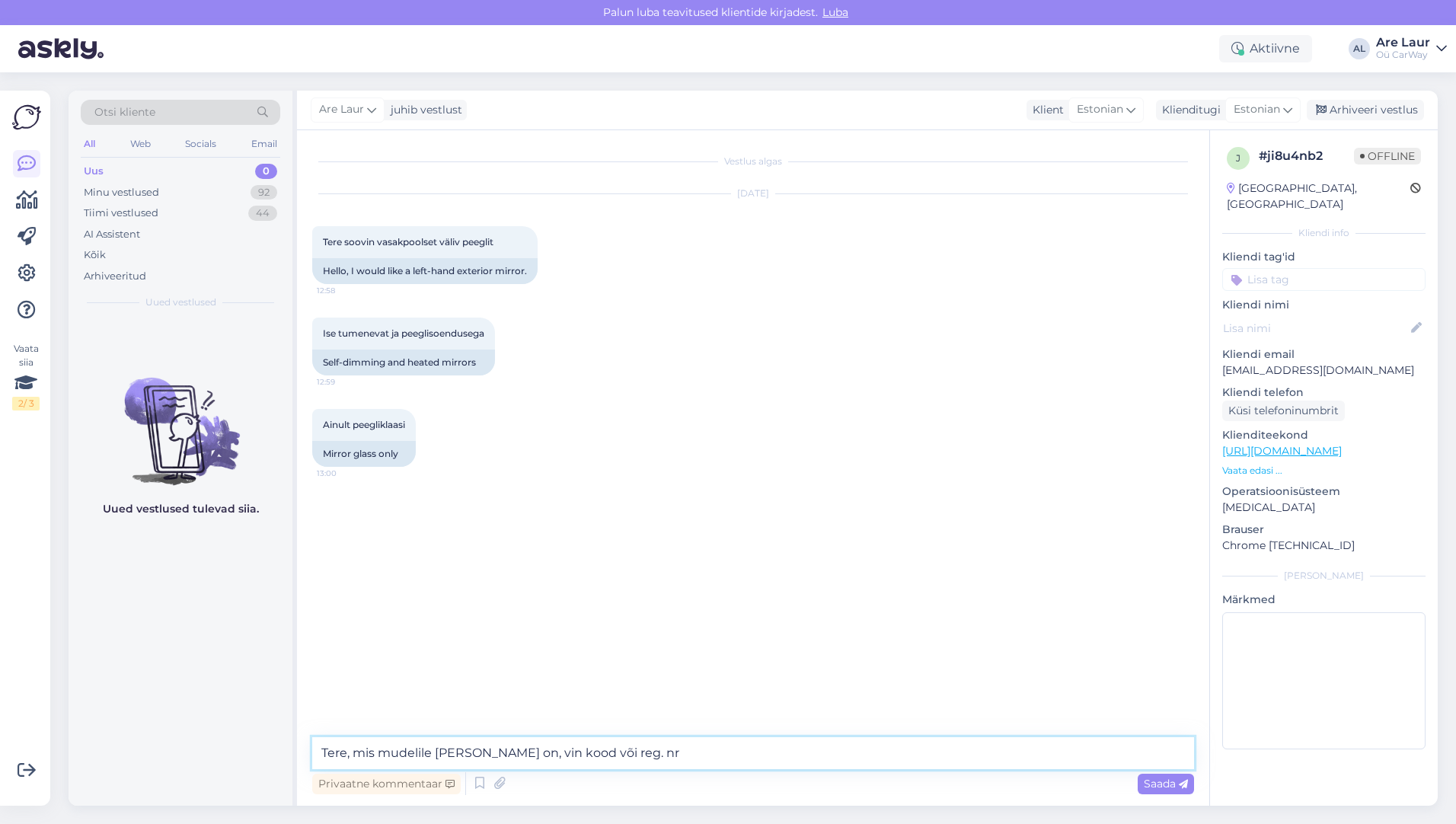
type textarea "Tere, mis mudelile [PERSON_NAME] on, vin kood või reg. nr ?"
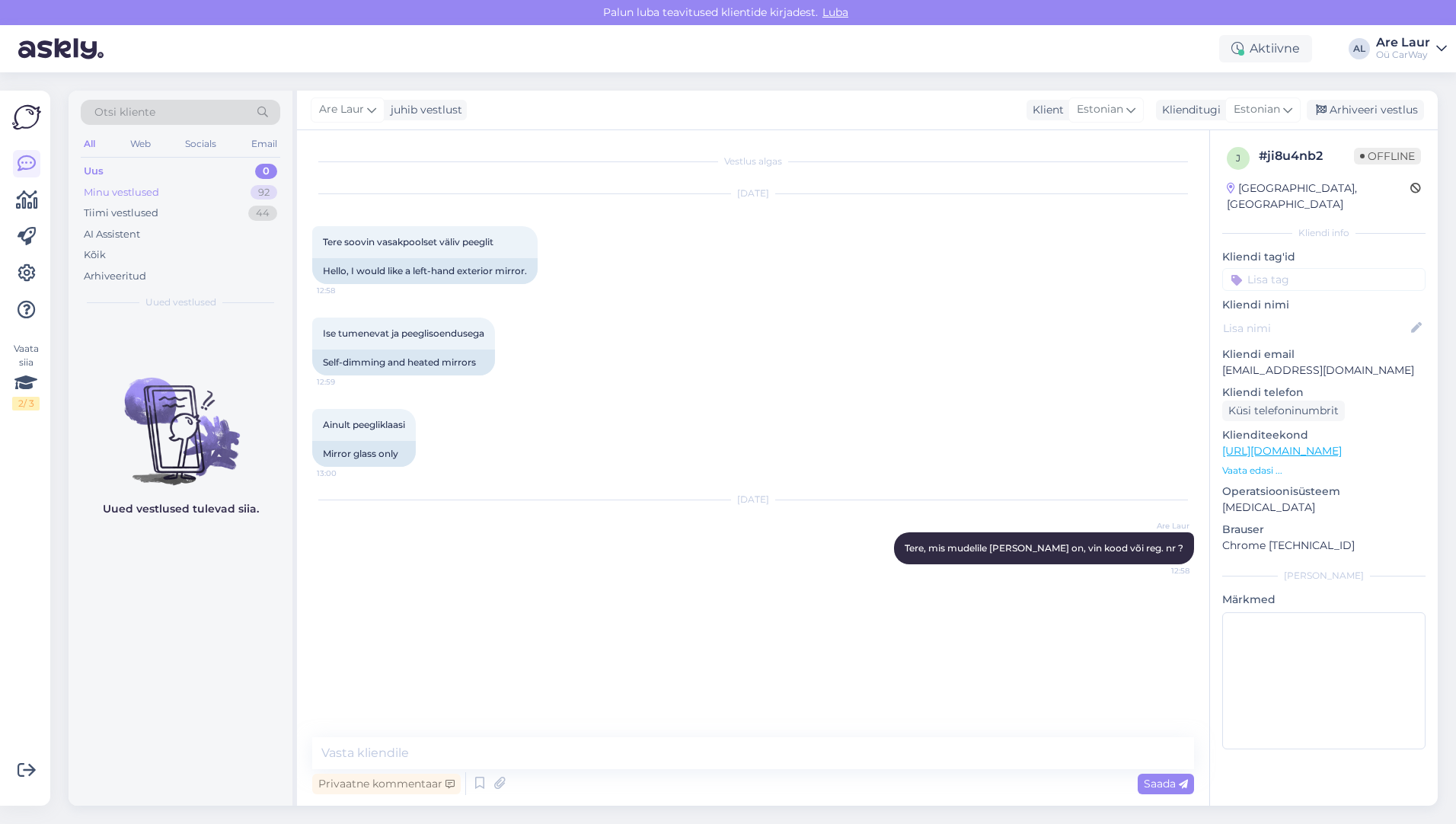
click at [141, 190] on div "Minu vestlused" at bounding box center [121, 192] width 75 height 15
